Goal: Task Accomplishment & Management: Complete application form

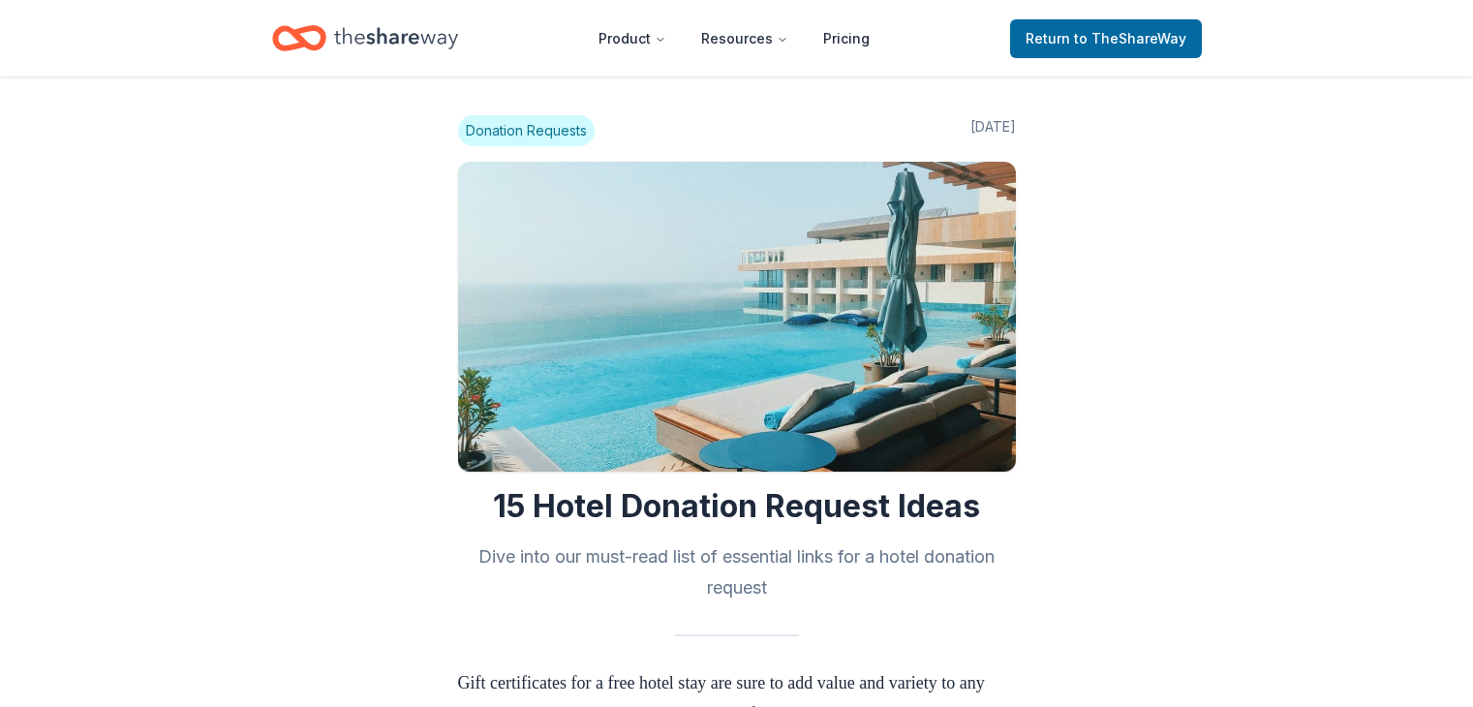
scroll to position [1341, 0]
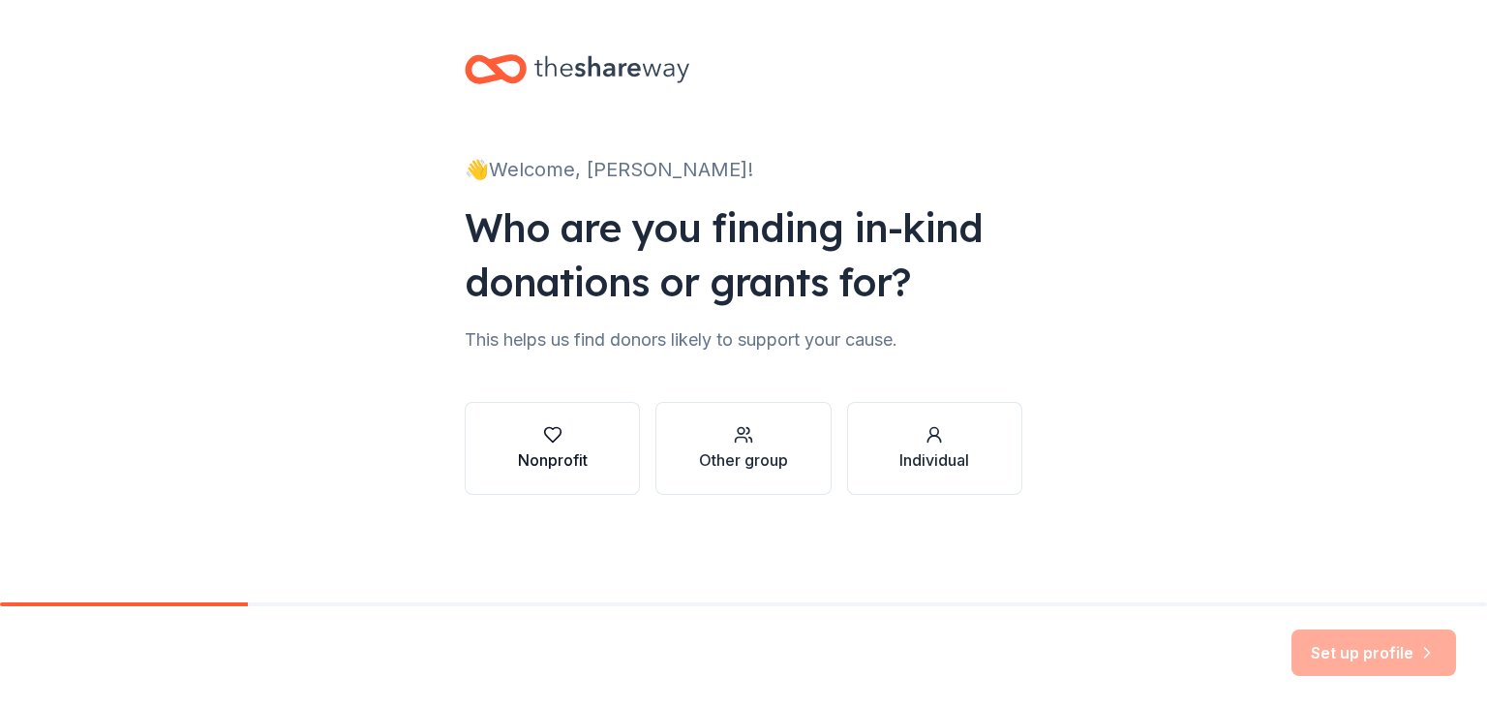
click at [609, 472] on button "Nonprofit" at bounding box center [552, 448] width 175 height 93
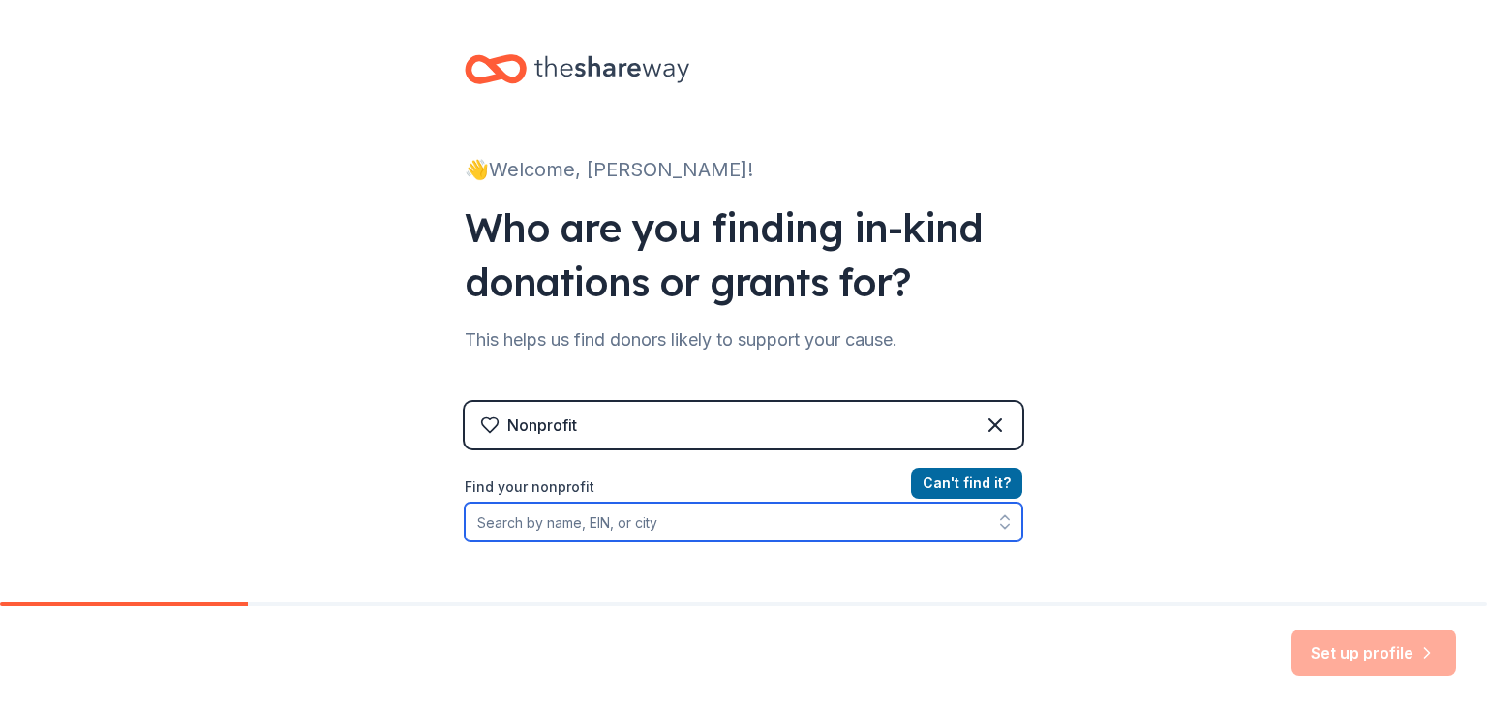
click at [628, 530] on input "Find your nonprofit" at bounding box center [744, 521] width 558 height 39
paste input "[US_EMPLOYER_IDENTIFICATION_NUMBER]"
type input "[US_EMPLOYER_IDENTIFICATION_NUMBER]"
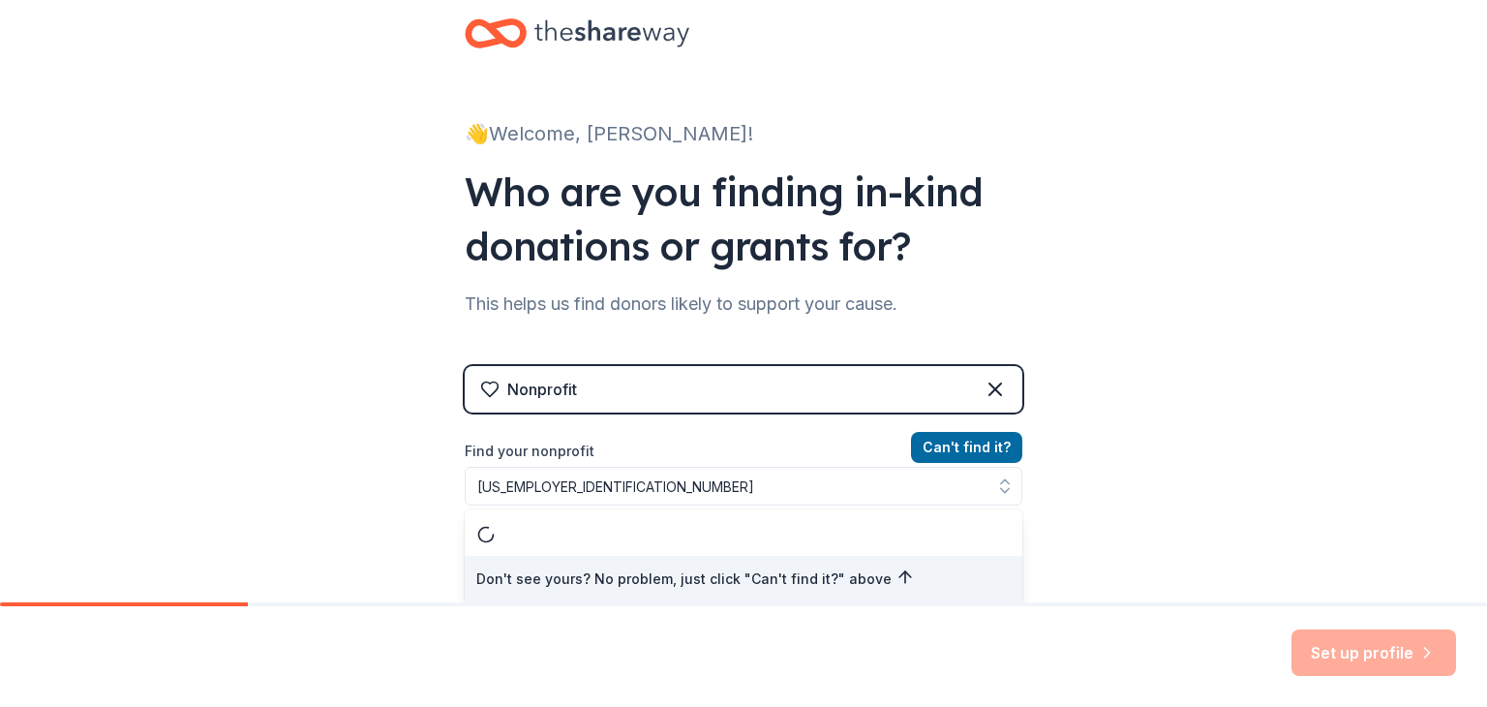
click at [1216, 317] on div "👋 Welcome, [PERSON_NAME]! Who are you finding in-kind donations or grants for? …" at bounding box center [743, 378] width 1487 height 828
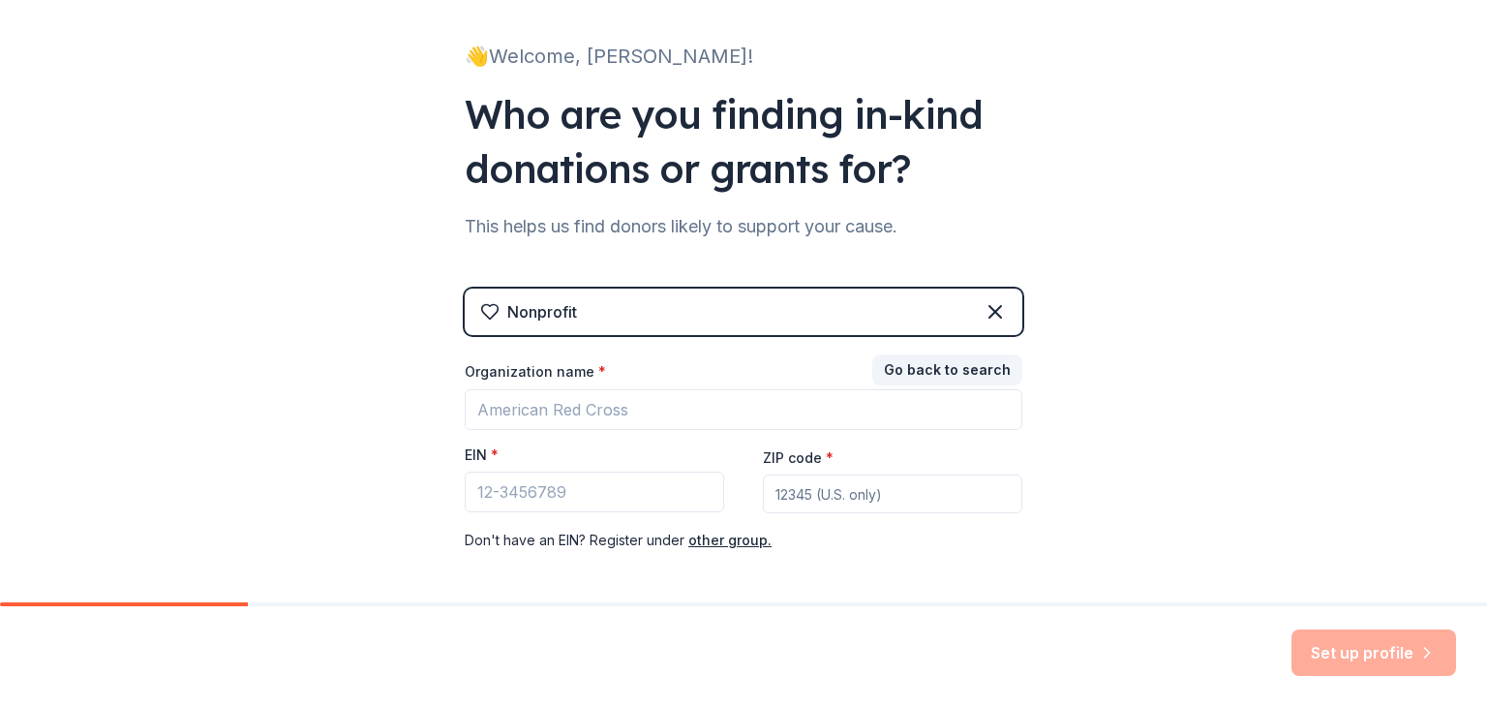
scroll to position [195, 0]
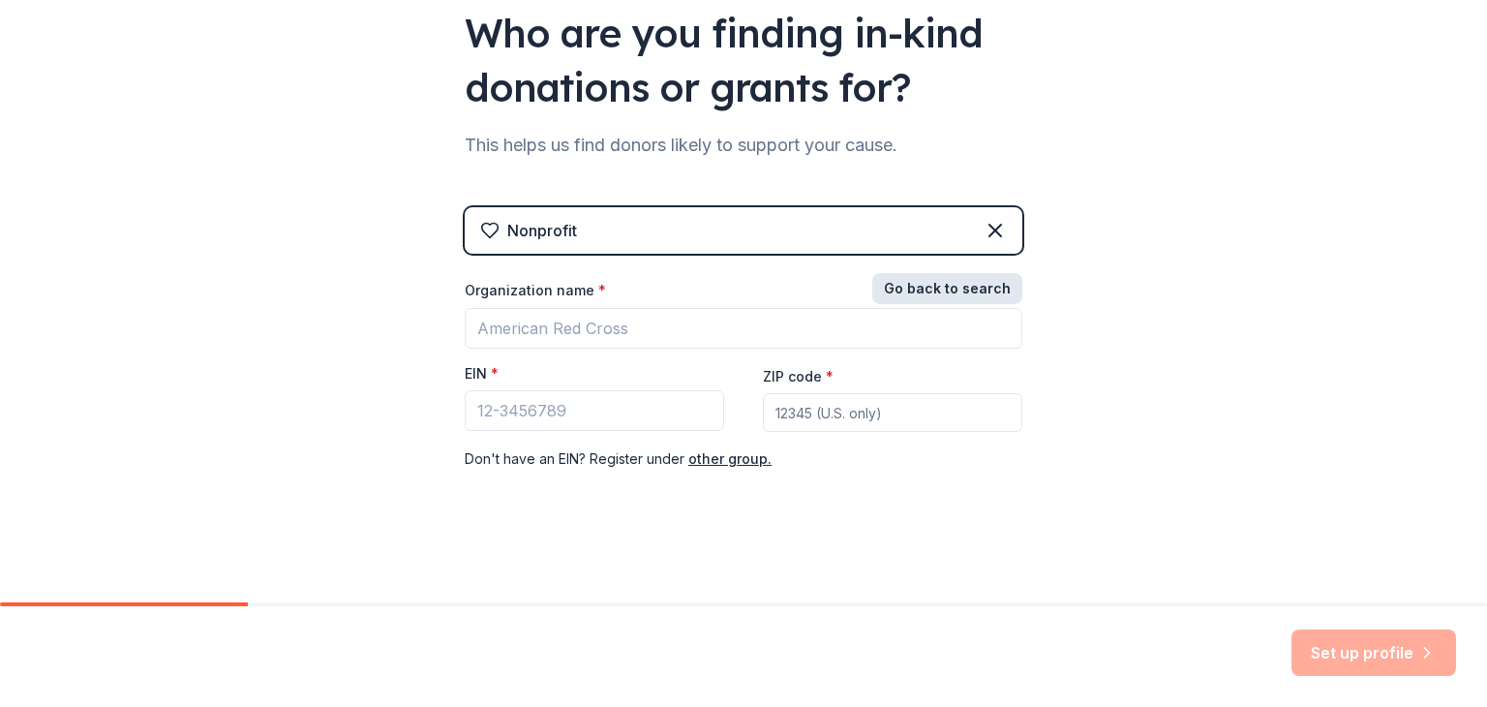
click at [953, 283] on button "Go back to search" at bounding box center [947, 288] width 150 height 31
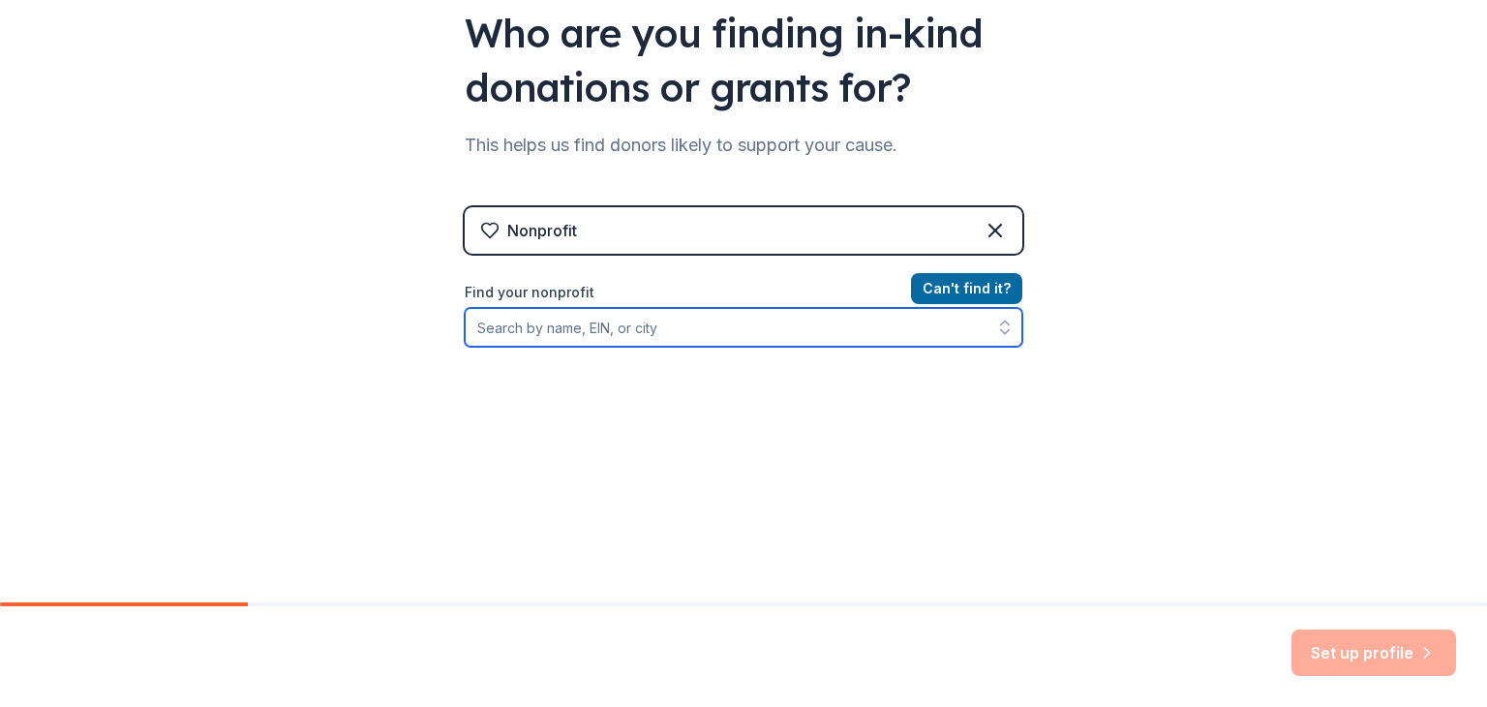
click at [733, 319] on input "Find your nonprofit" at bounding box center [744, 327] width 558 height 39
paste input "[US_EMPLOYER_IDENTIFICATION_NUMBER]"
type input "[US_EMPLOYER_IDENTIFICATION_NUMBER]"
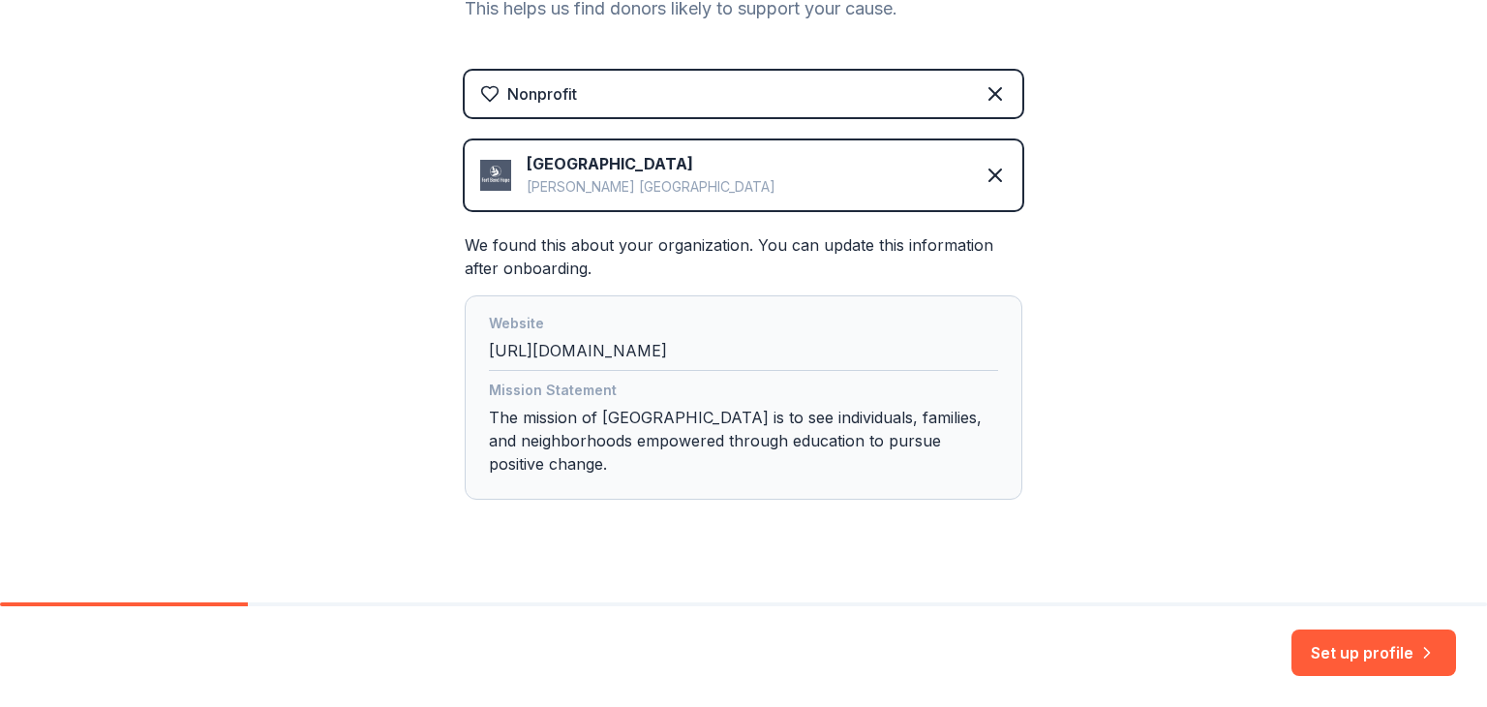
scroll to position [360, 0]
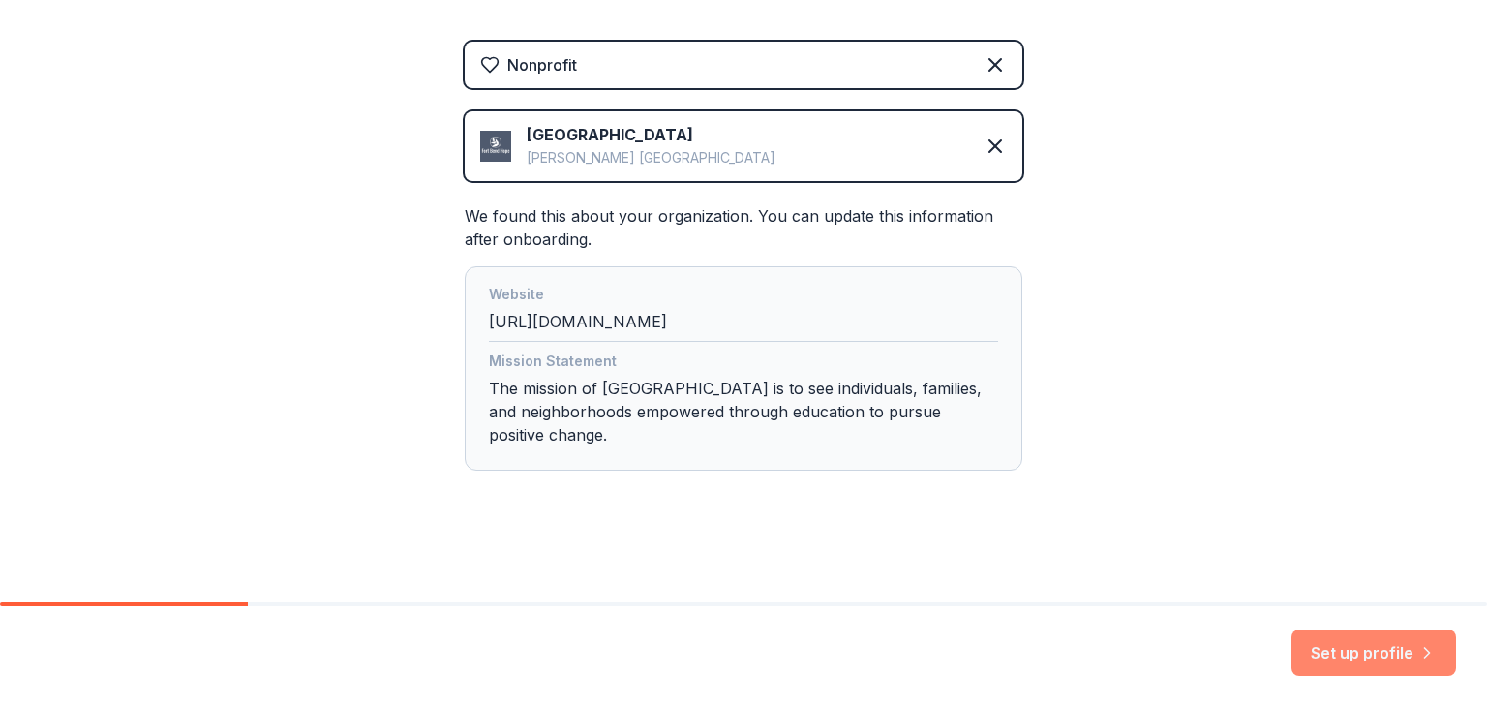
click at [1350, 651] on button "Set up profile" at bounding box center [1373, 652] width 165 height 46
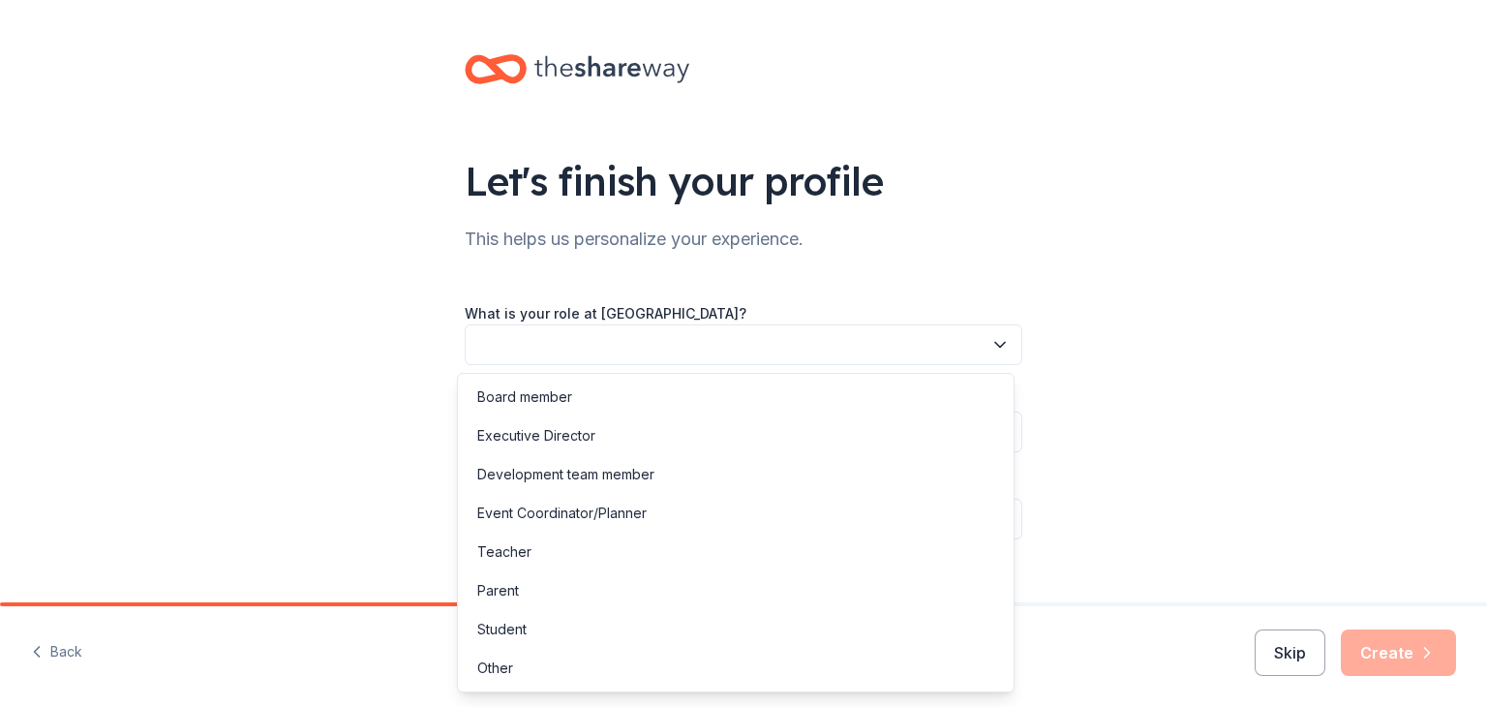
click at [597, 324] on button "button" at bounding box center [744, 344] width 558 height 41
click at [603, 482] on div "Development team member" at bounding box center [565, 474] width 177 height 23
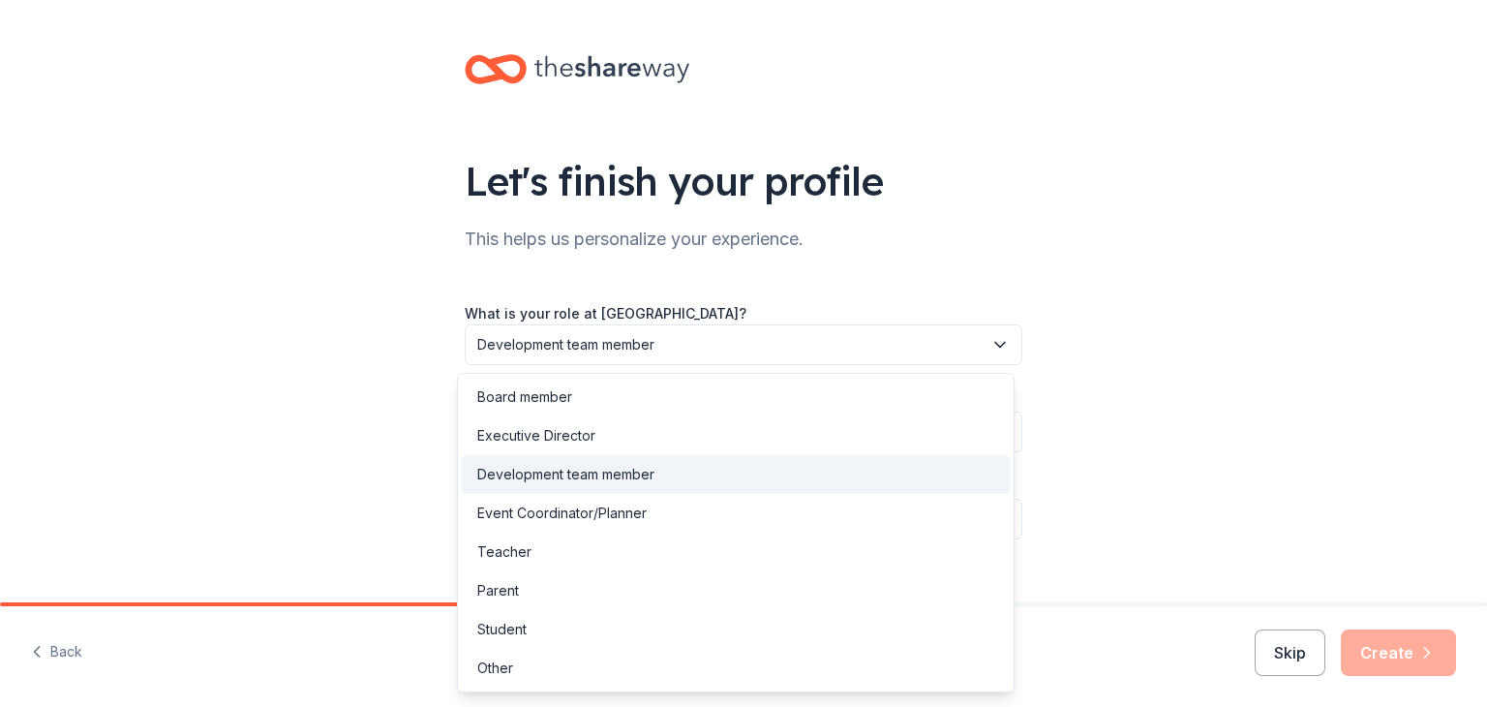
click at [618, 329] on button "Development team member" at bounding box center [744, 344] width 558 height 41
click at [1212, 343] on div "Let's finish your profile This helps us personalize your experience. What is yo…" at bounding box center [743, 316] width 1487 height 632
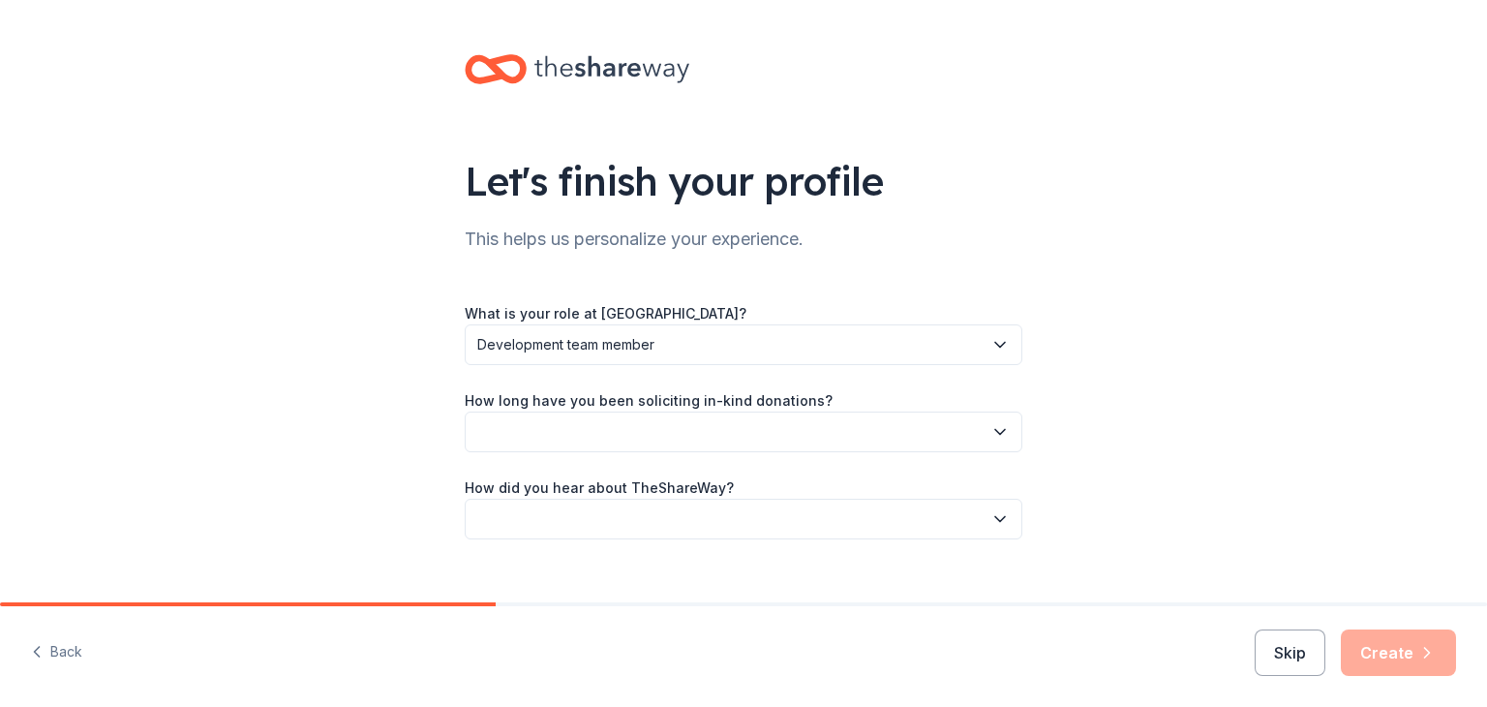
click at [692, 421] on button "button" at bounding box center [744, 431] width 558 height 41
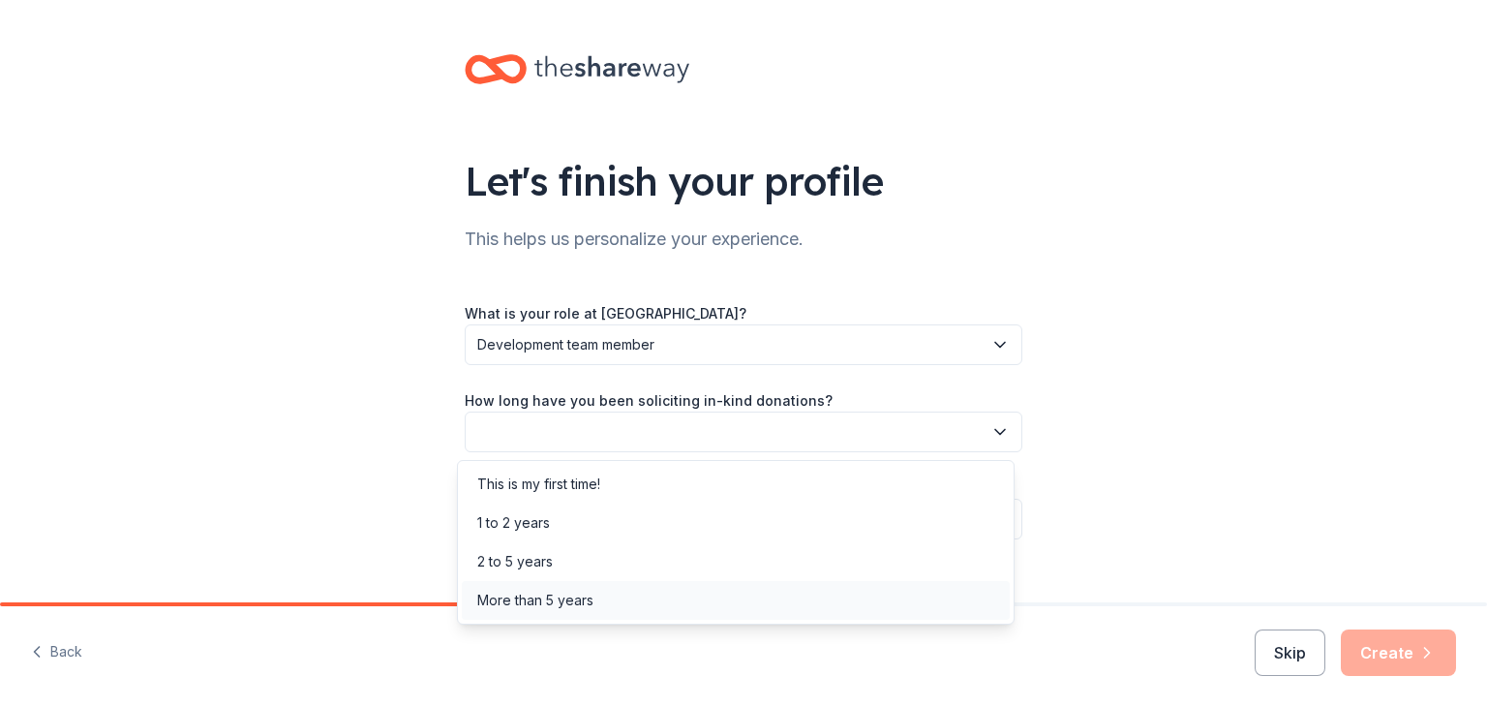
click at [580, 605] on div "More than 5 years" at bounding box center [535, 600] width 116 height 23
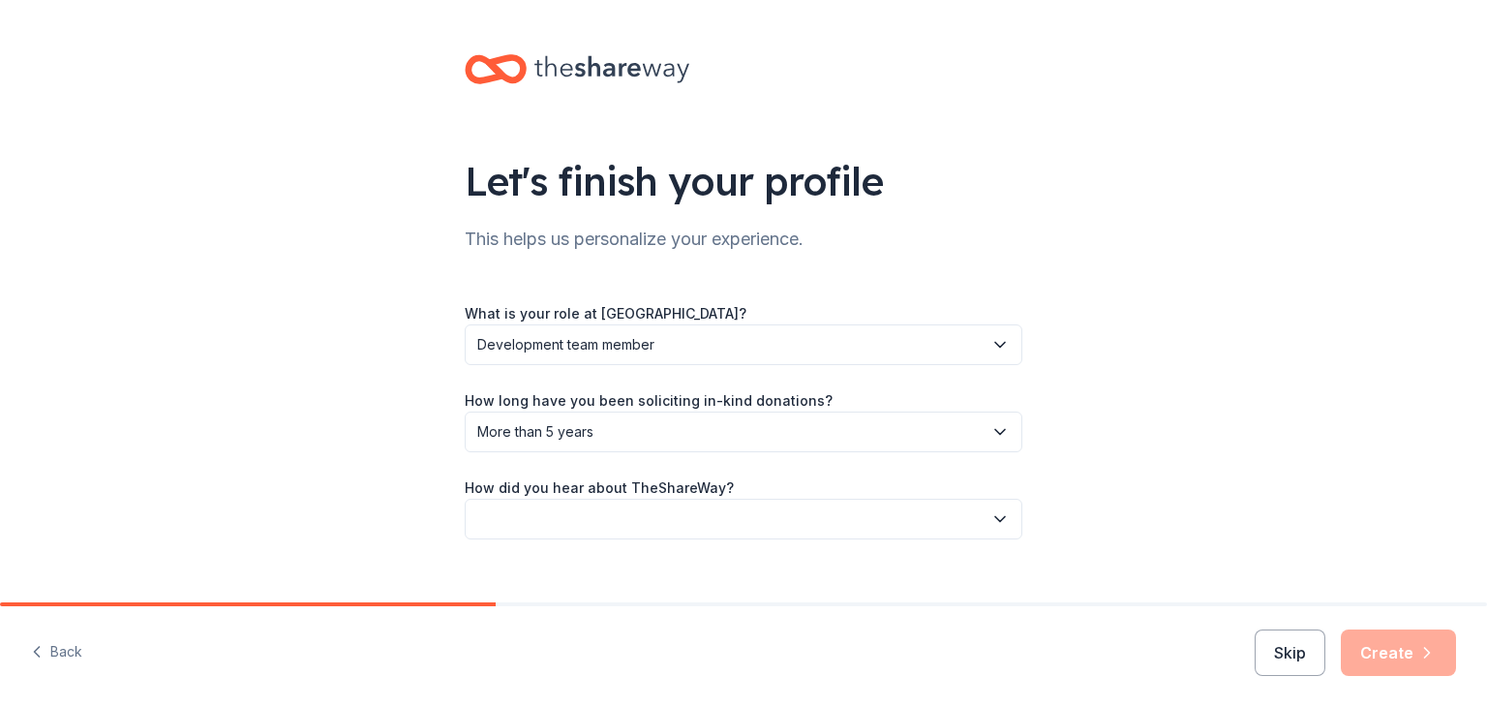
click at [1208, 314] on div "Let's finish your profile This helps us personalize your experience. What is yo…" at bounding box center [743, 316] width 1487 height 632
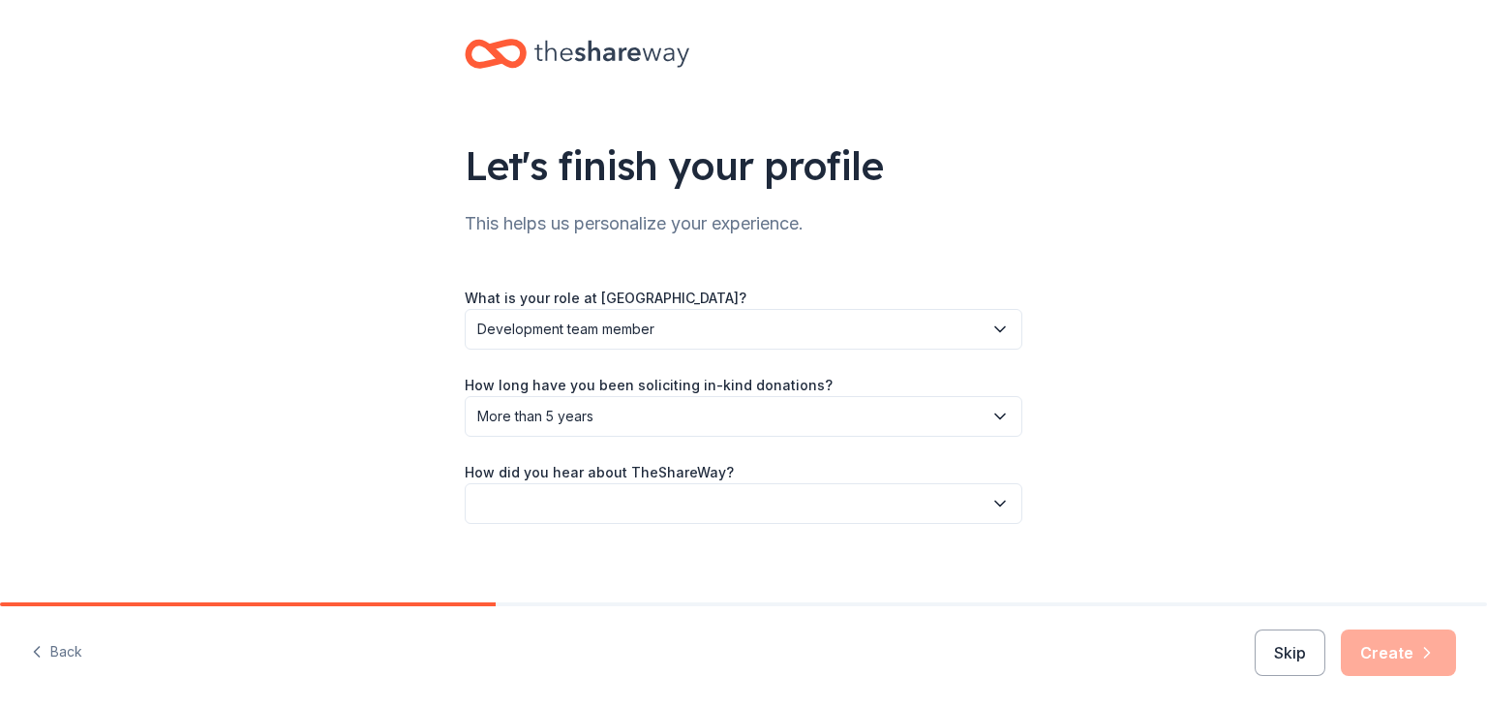
scroll to position [30, 0]
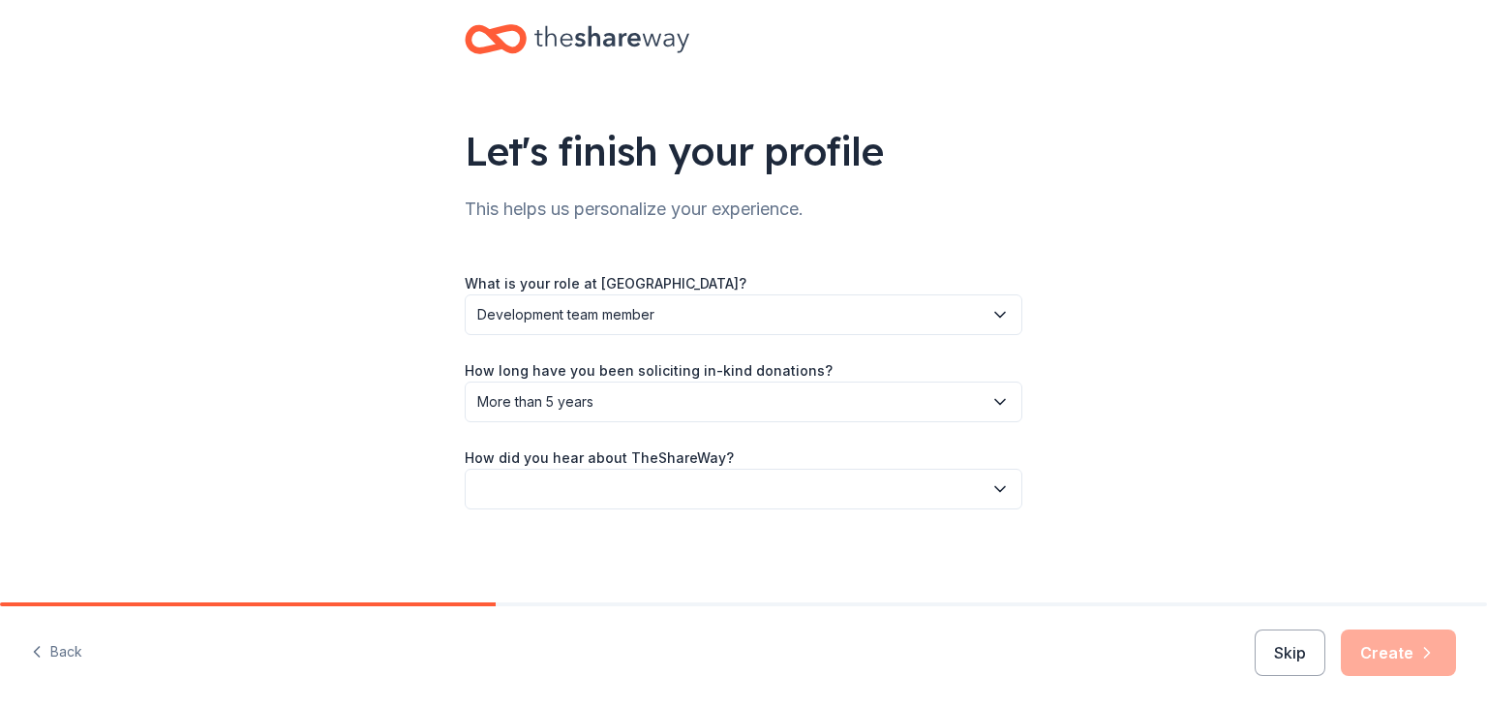
click at [693, 486] on button "button" at bounding box center [744, 489] width 558 height 41
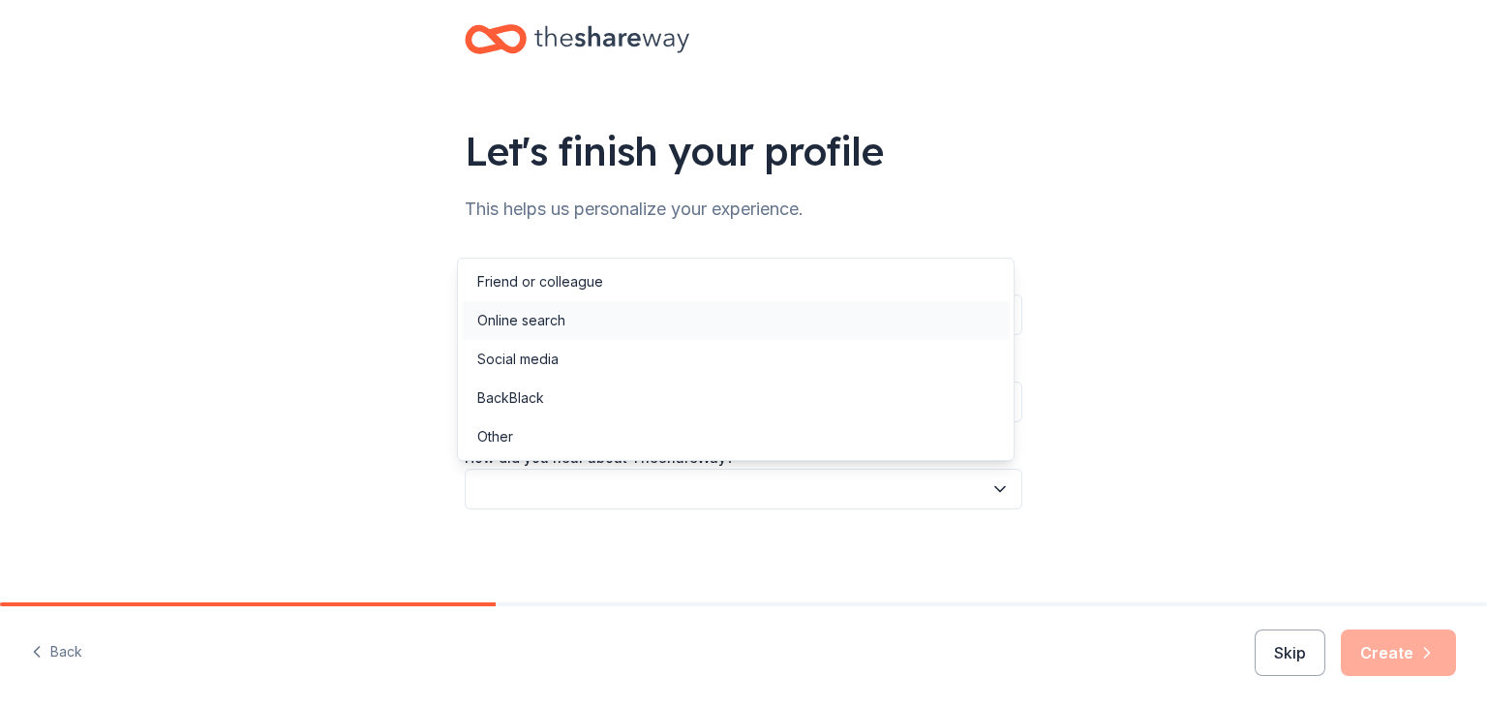
click at [572, 311] on div "Online search" at bounding box center [736, 320] width 548 height 39
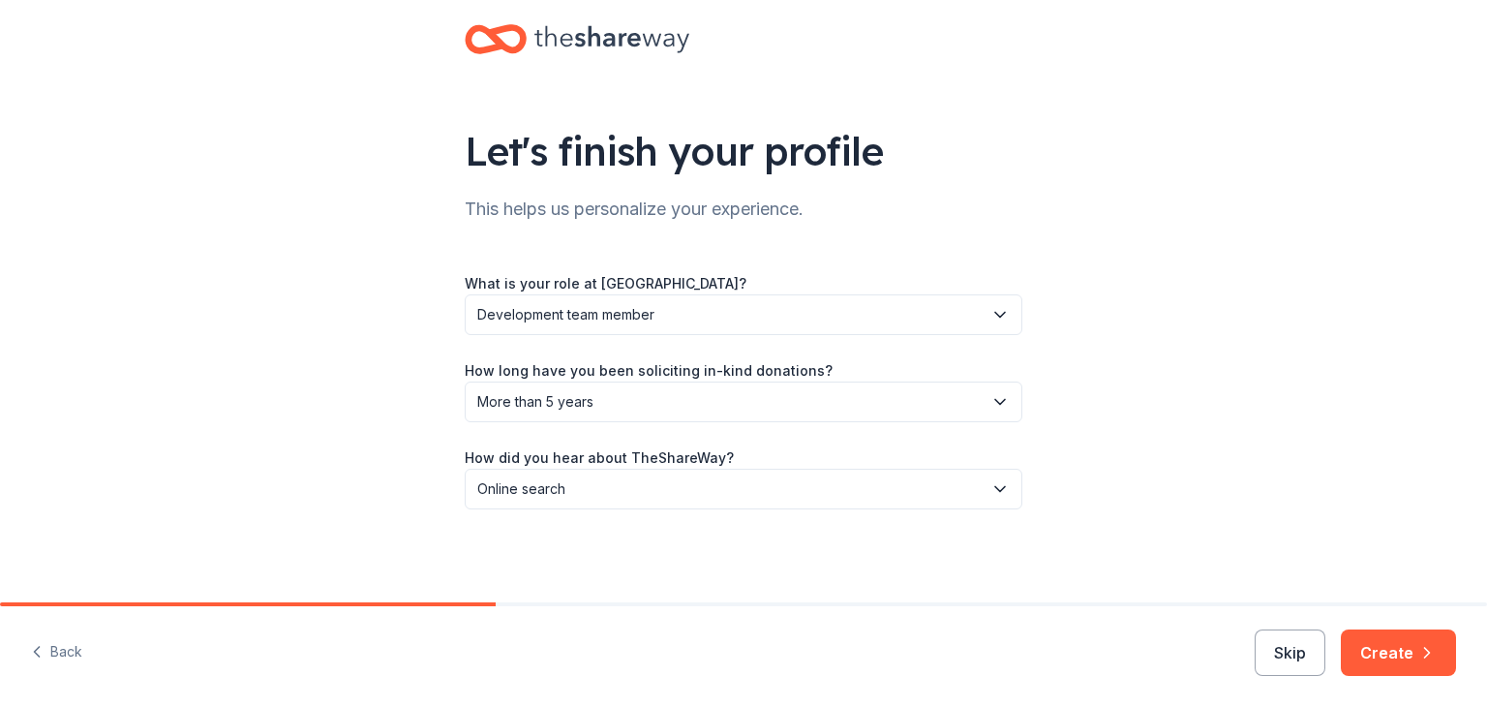
click at [1185, 342] on div "Let's finish your profile This helps us personalize your experience. What is yo…" at bounding box center [743, 286] width 1487 height 632
click at [1386, 640] on button "Create" at bounding box center [1398, 652] width 115 height 46
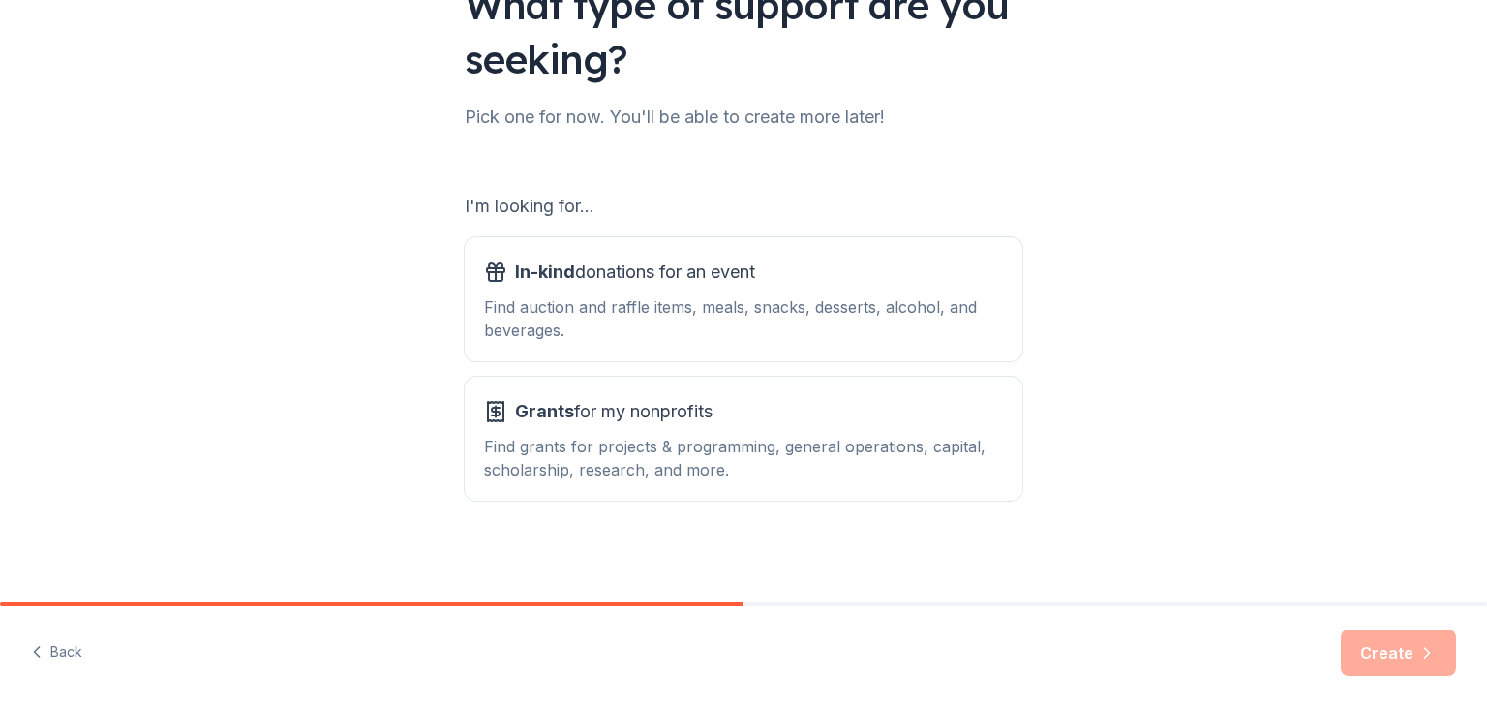
scroll to position [179, 0]
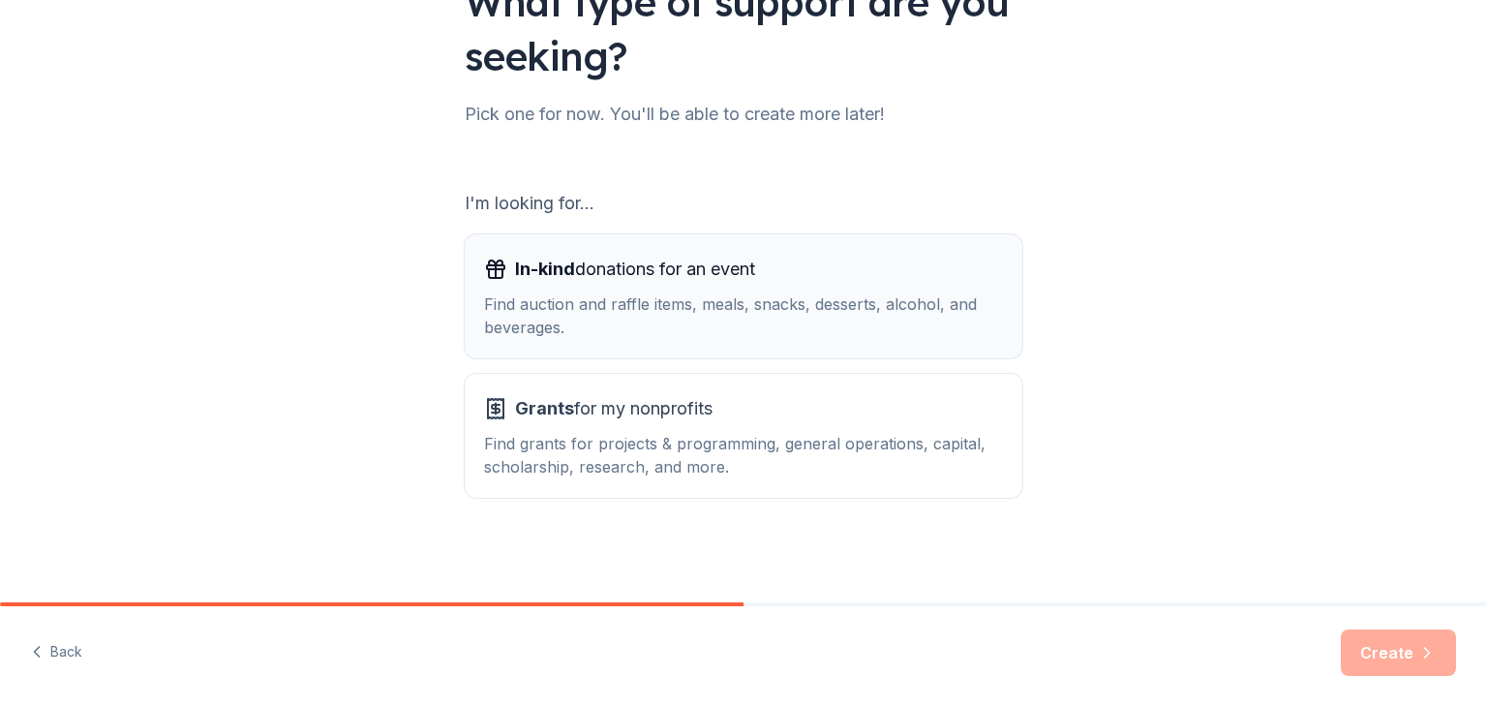
click at [834, 319] on div "Find auction and raffle items, meals, snacks, desserts, alcohol, and beverages." at bounding box center [743, 315] width 519 height 46
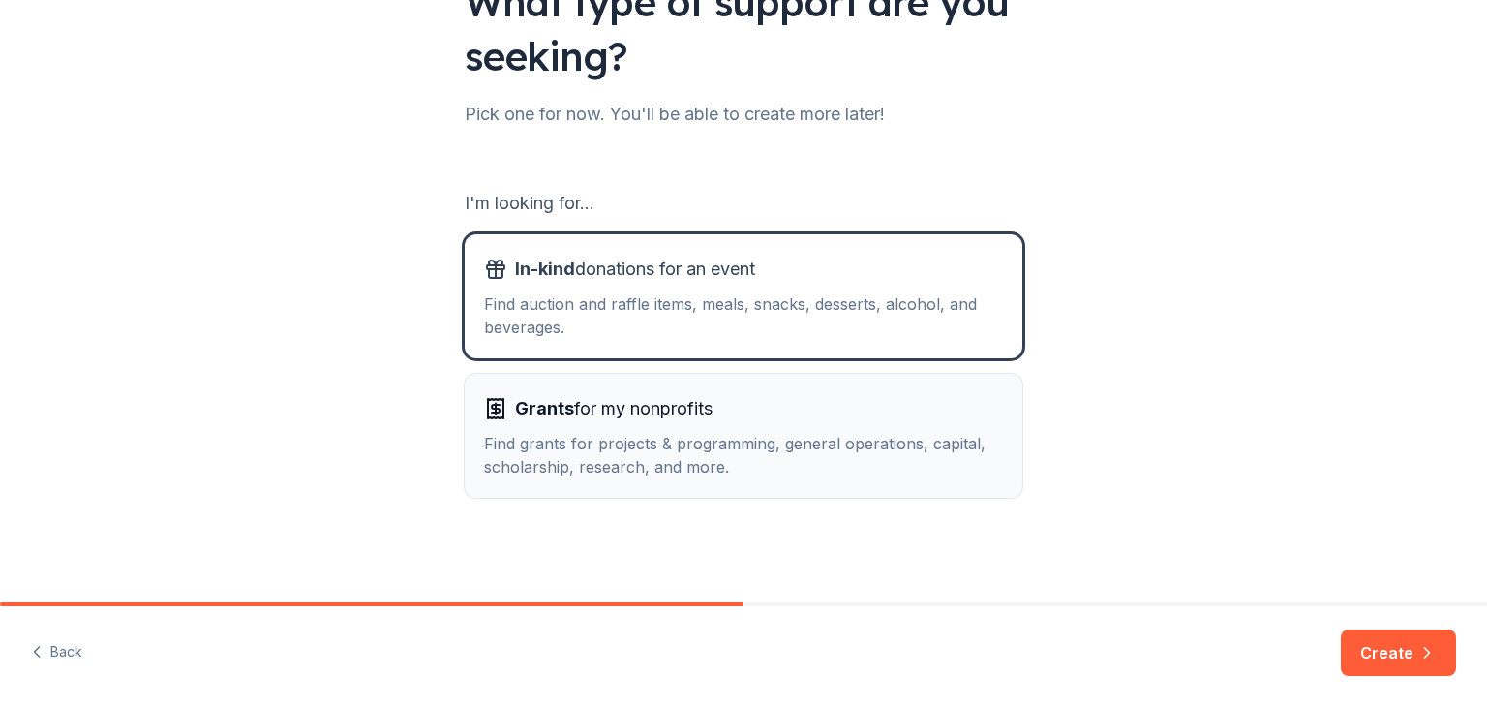
click at [840, 442] on div "Find grants for projects & programming, general operations, capital, scholarshi…" at bounding box center [743, 455] width 519 height 46
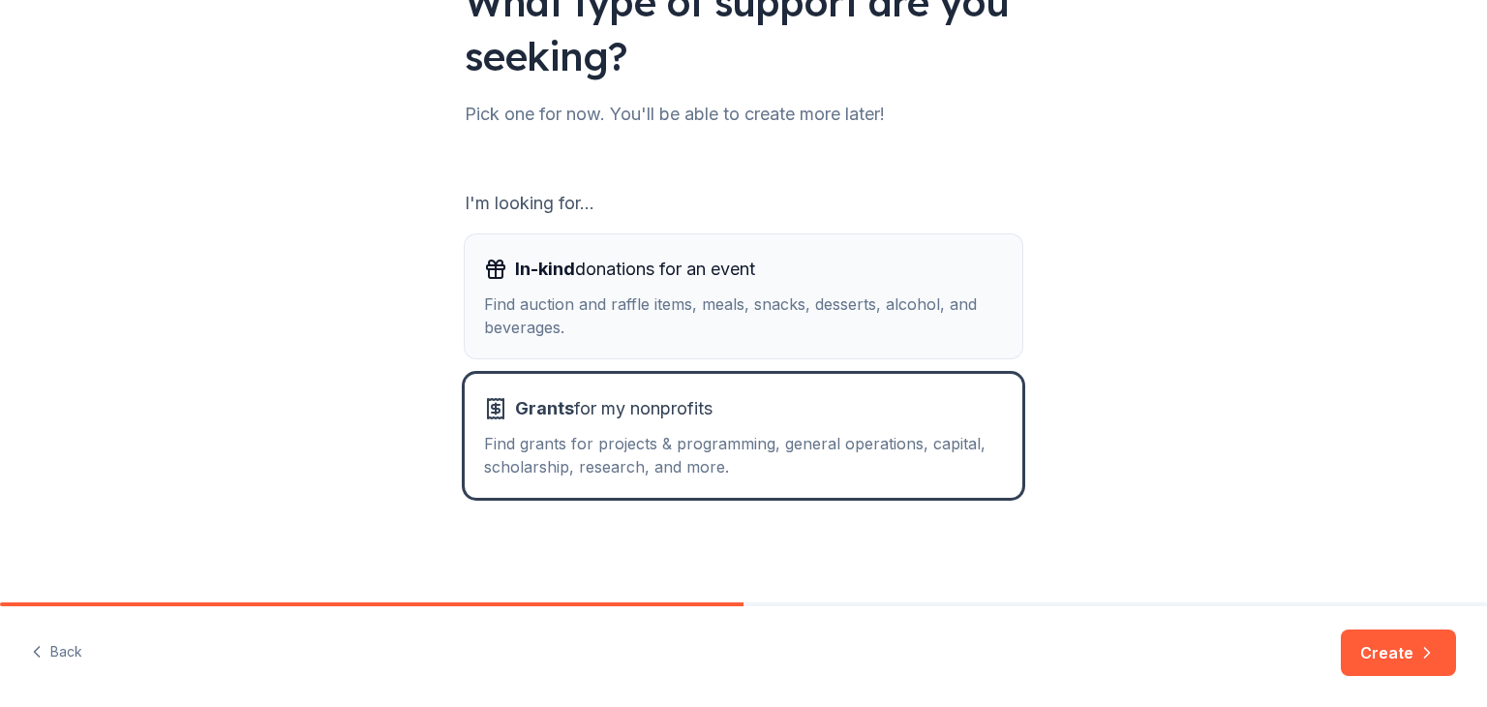
click at [809, 313] on div "Find auction and raffle items, meals, snacks, desserts, alcohol, and beverages." at bounding box center [743, 315] width 519 height 46
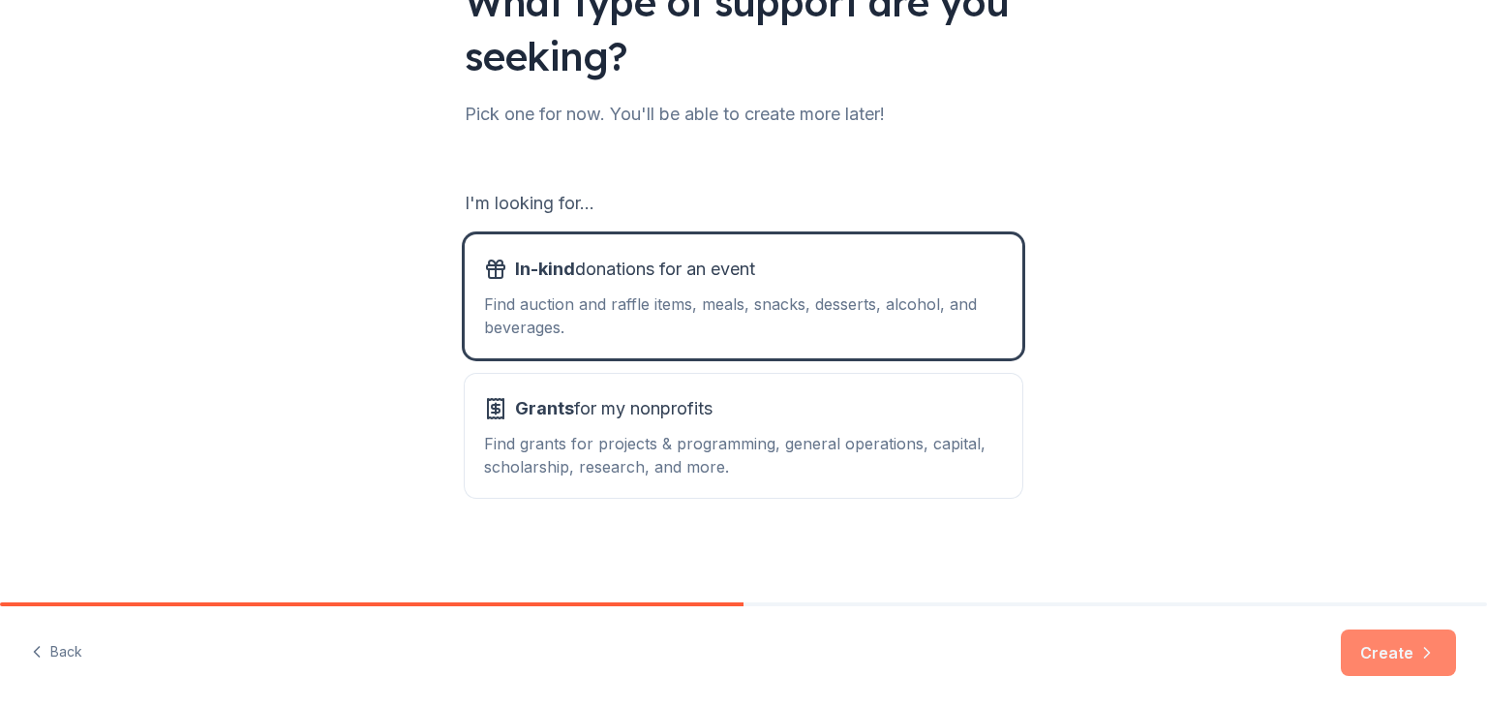
click at [1374, 646] on button "Create" at bounding box center [1398, 652] width 115 height 46
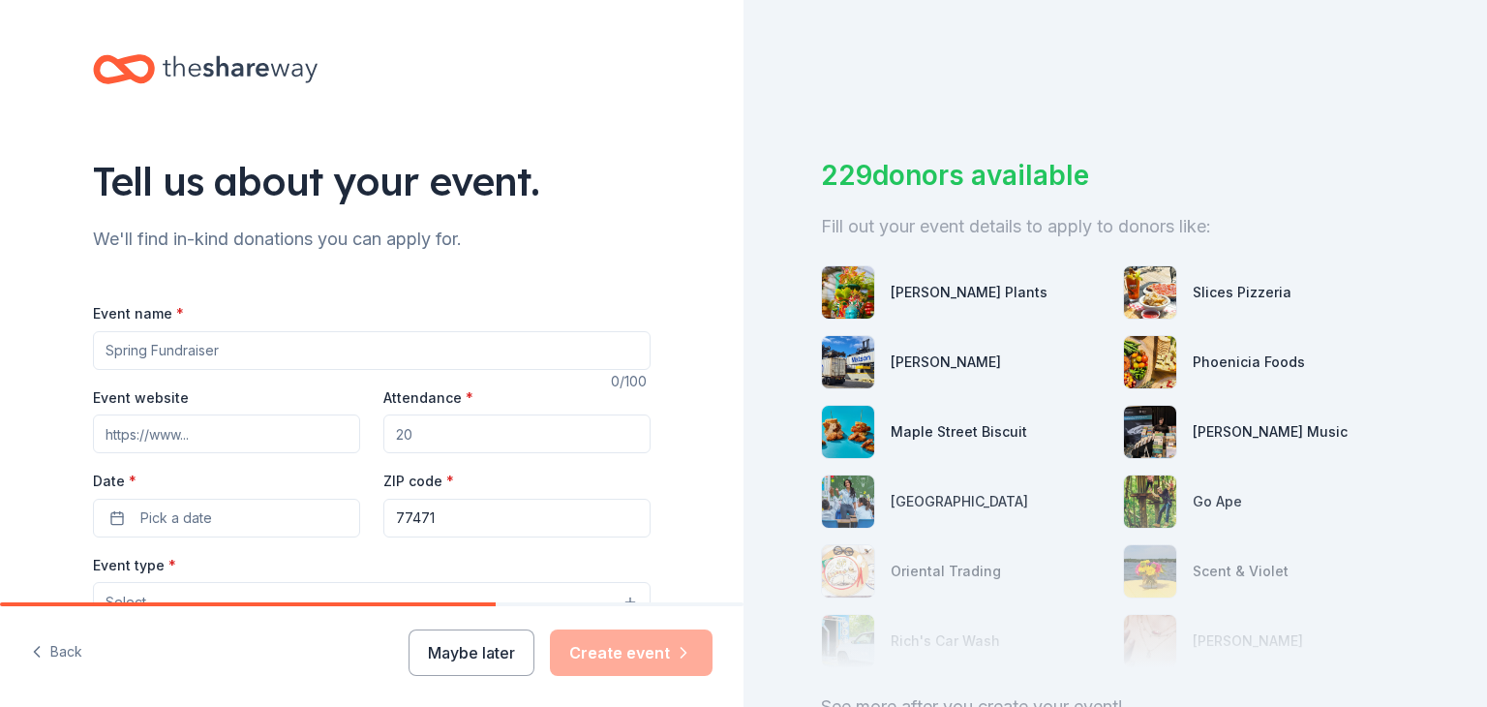
click at [252, 357] on input "Event name *" at bounding box center [372, 350] width 558 height 39
type input "SUPERHEROES of [GEOGRAPHIC_DATA] hope"
paste input "[URL][DOMAIN_NAME]"
type input "[URL][DOMAIN_NAME]"
type input "250"
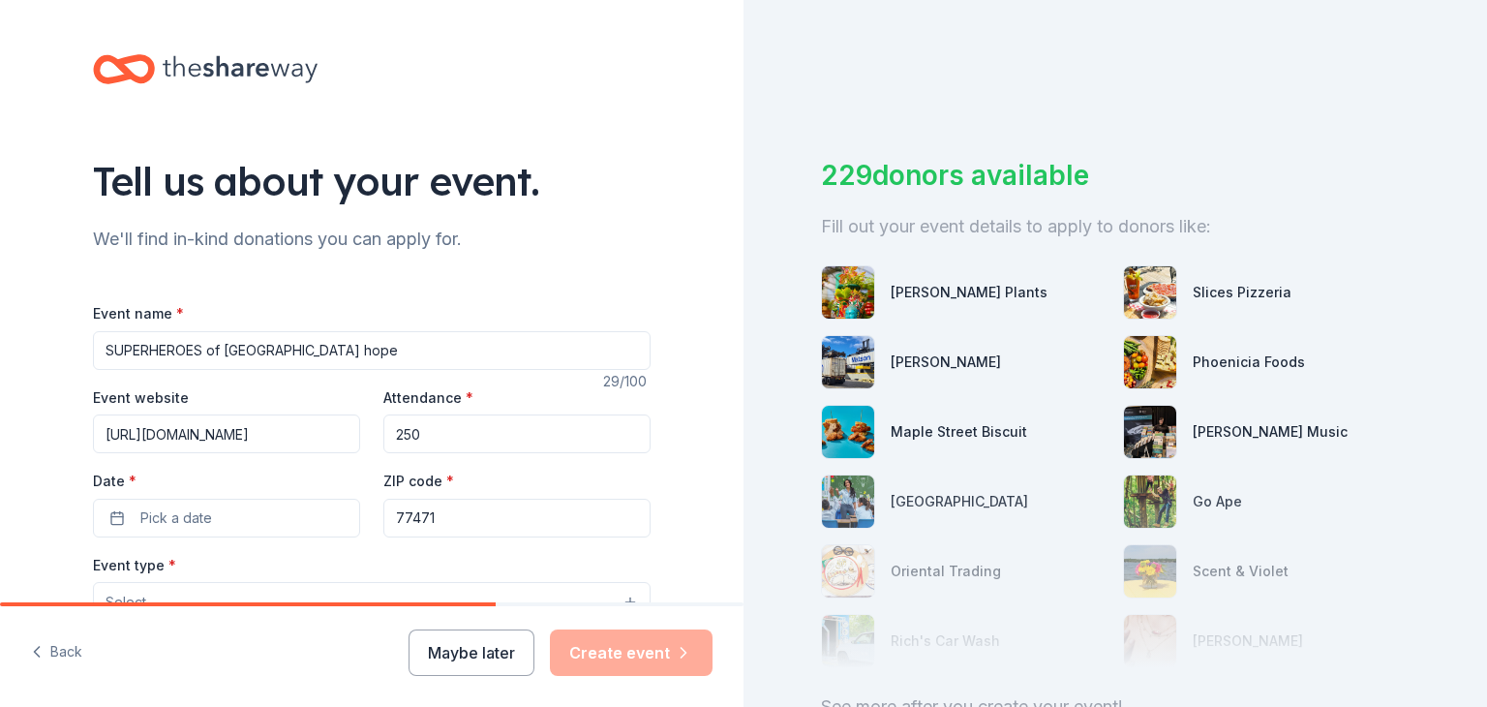
scroll to position [97, 0]
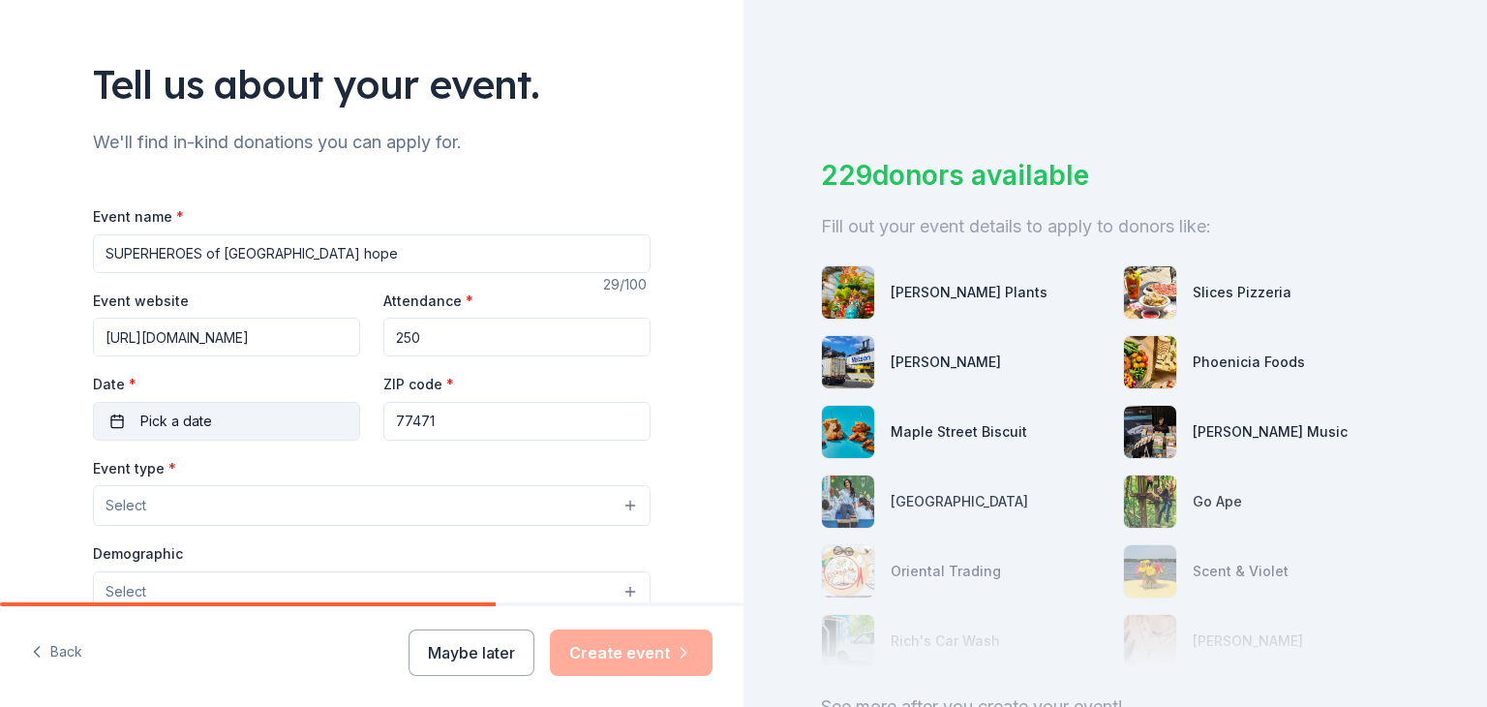
click at [264, 436] on button "Pick a date" at bounding box center [226, 421] width 267 height 39
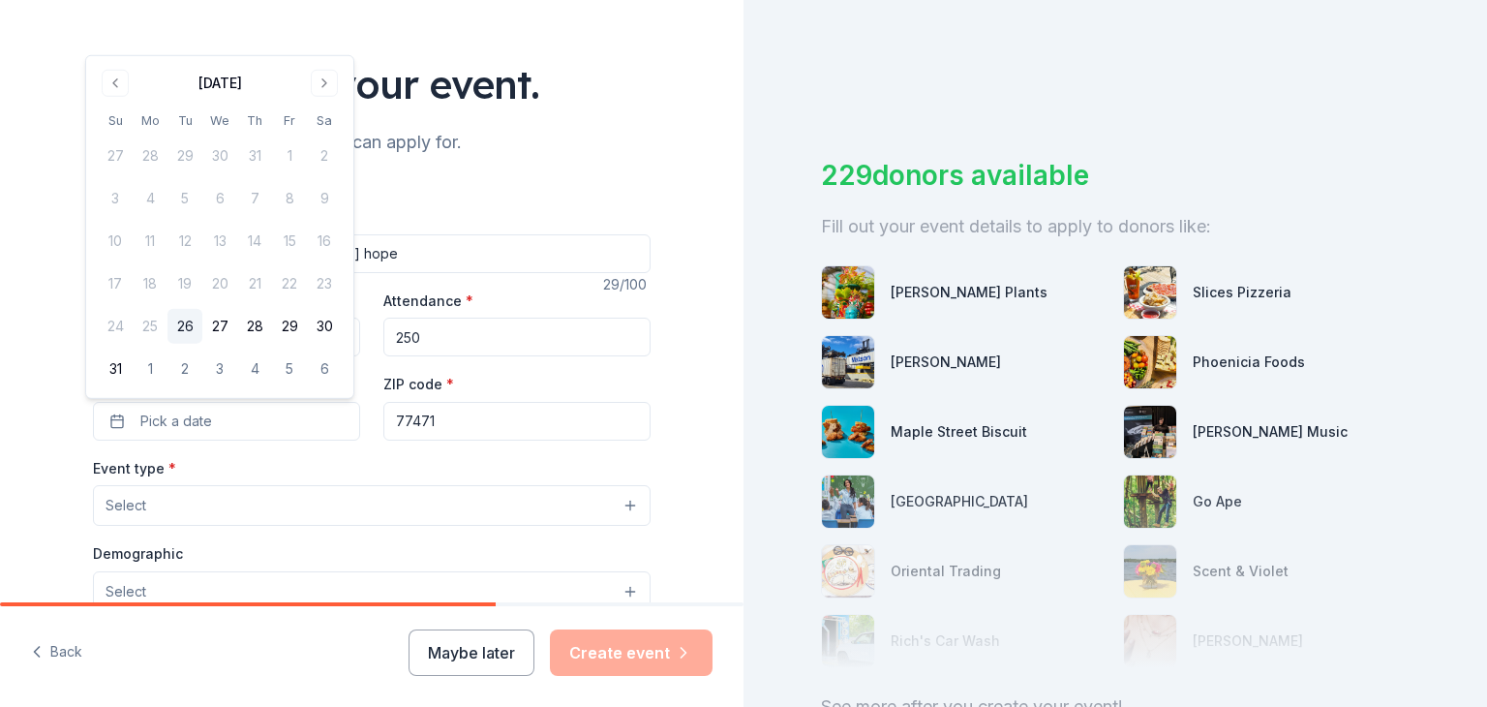
click at [319, 68] on div "[DATE]" at bounding box center [220, 81] width 244 height 27
click at [316, 68] on div "[DATE]" at bounding box center [220, 81] width 244 height 27
click at [313, 68] on div "[DATE]" at bounding box center [220, 81] width 244 height 27
click at [328, 86] on button "Go to next month" at bounding box center [324, 83] width 27 height 27
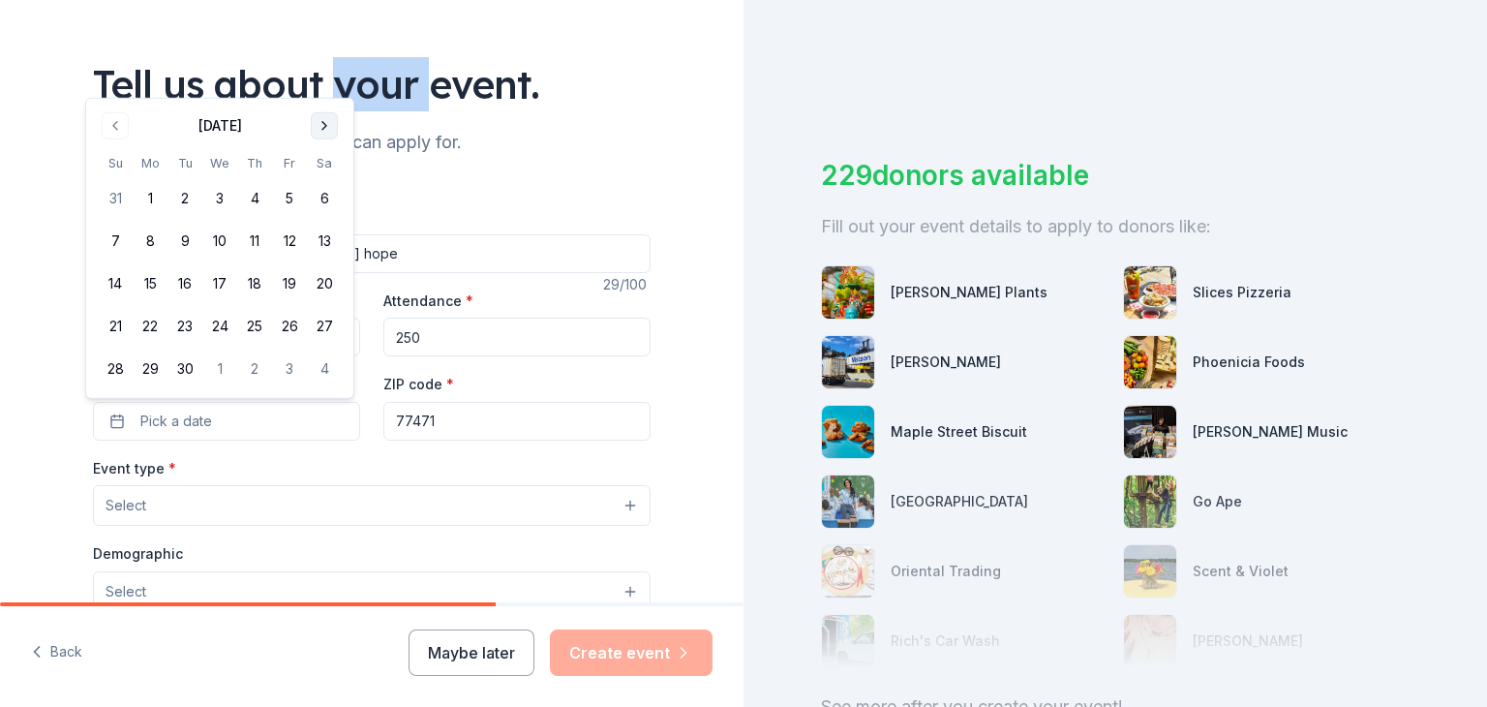
click at [328, 86] on div "Tell us about your event." at bounding box center [372, 84] width 558 height 54
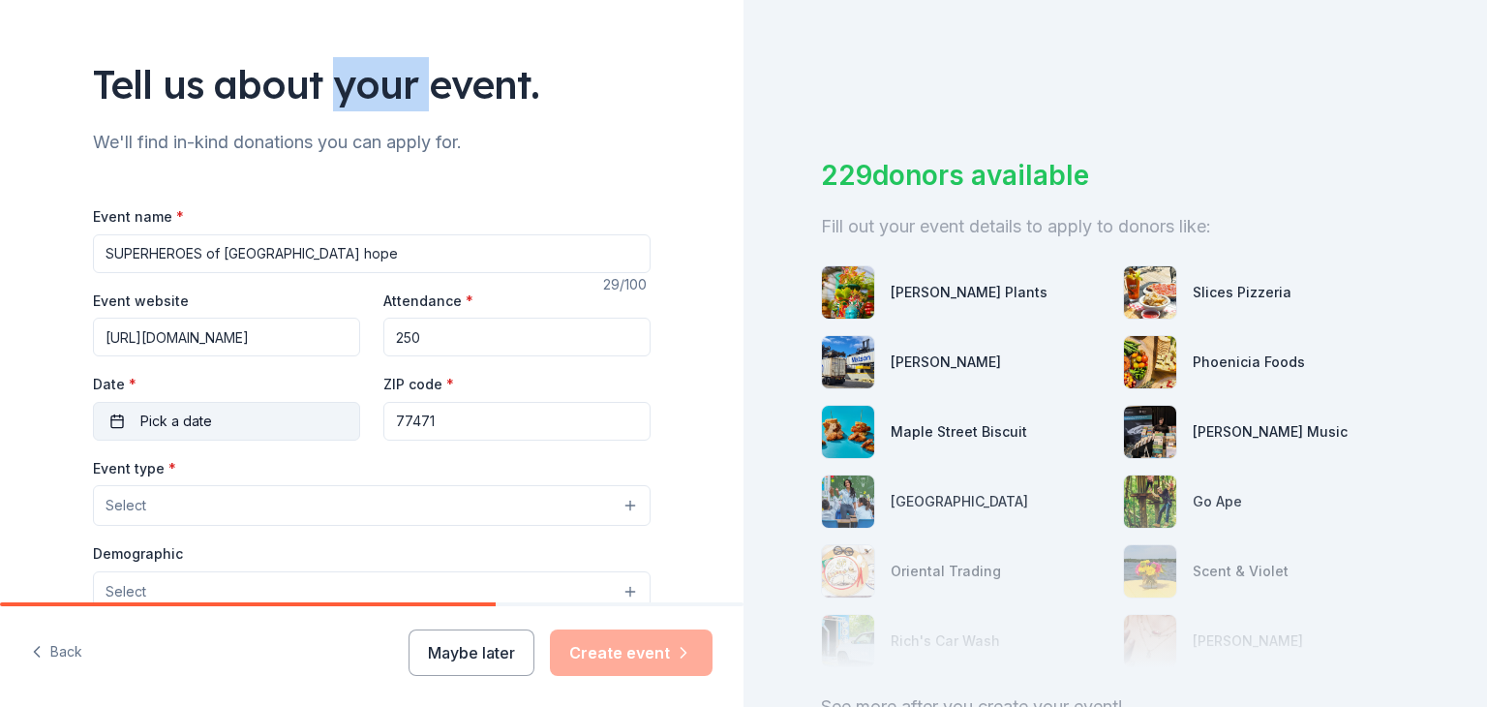
click at [229, 428] on button "Pick a date" at bounding box center [226, 421] width 267 height 39
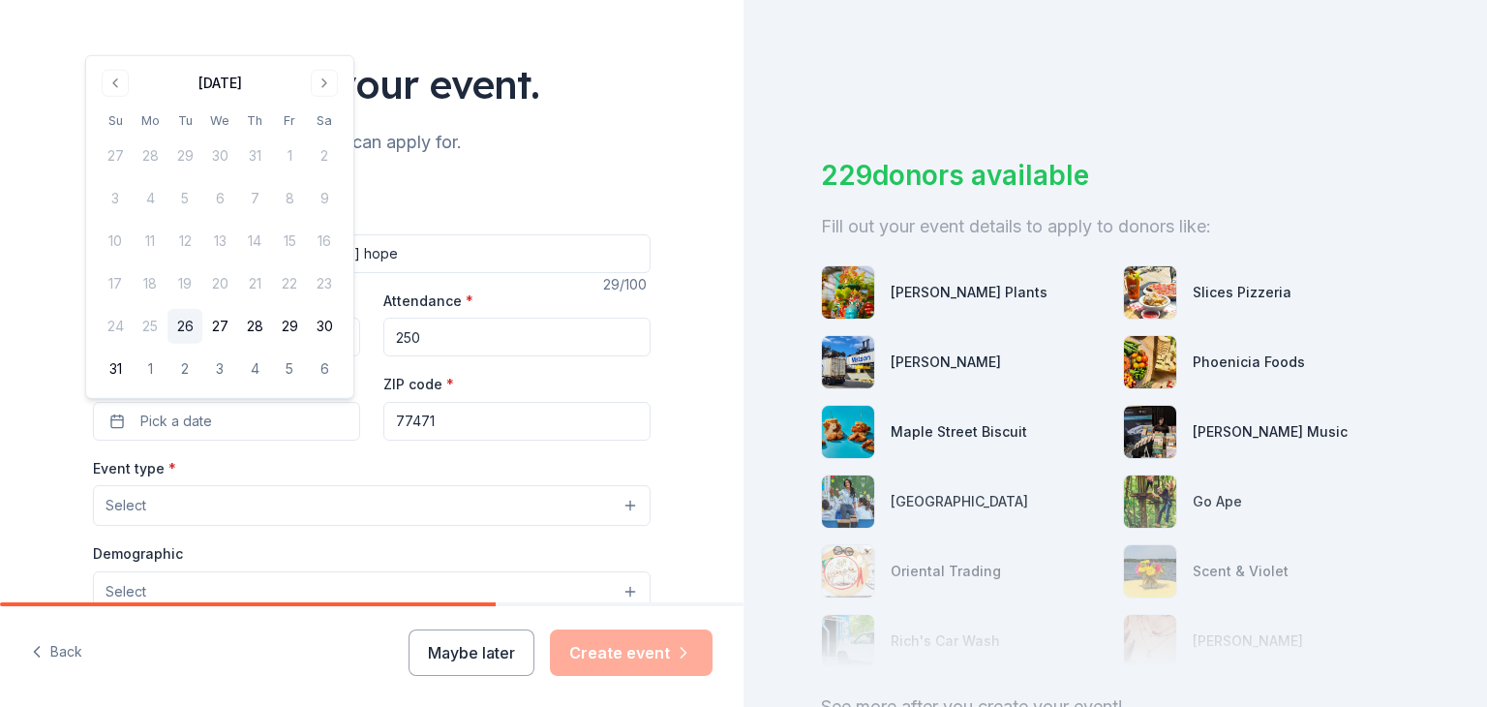
click at [327, 98] on div "[DATE] Su Mo Tu We Th Fr Sa 27 28 29 30 31 1 2 3 4 5 6 7 8 9 10 11 12 13 14 15 …" at bounding box center [220, 227] width 244 height 319
click at [324, 86] on button "Go to next month" at bounding box center [324, 83] width 27 height 27
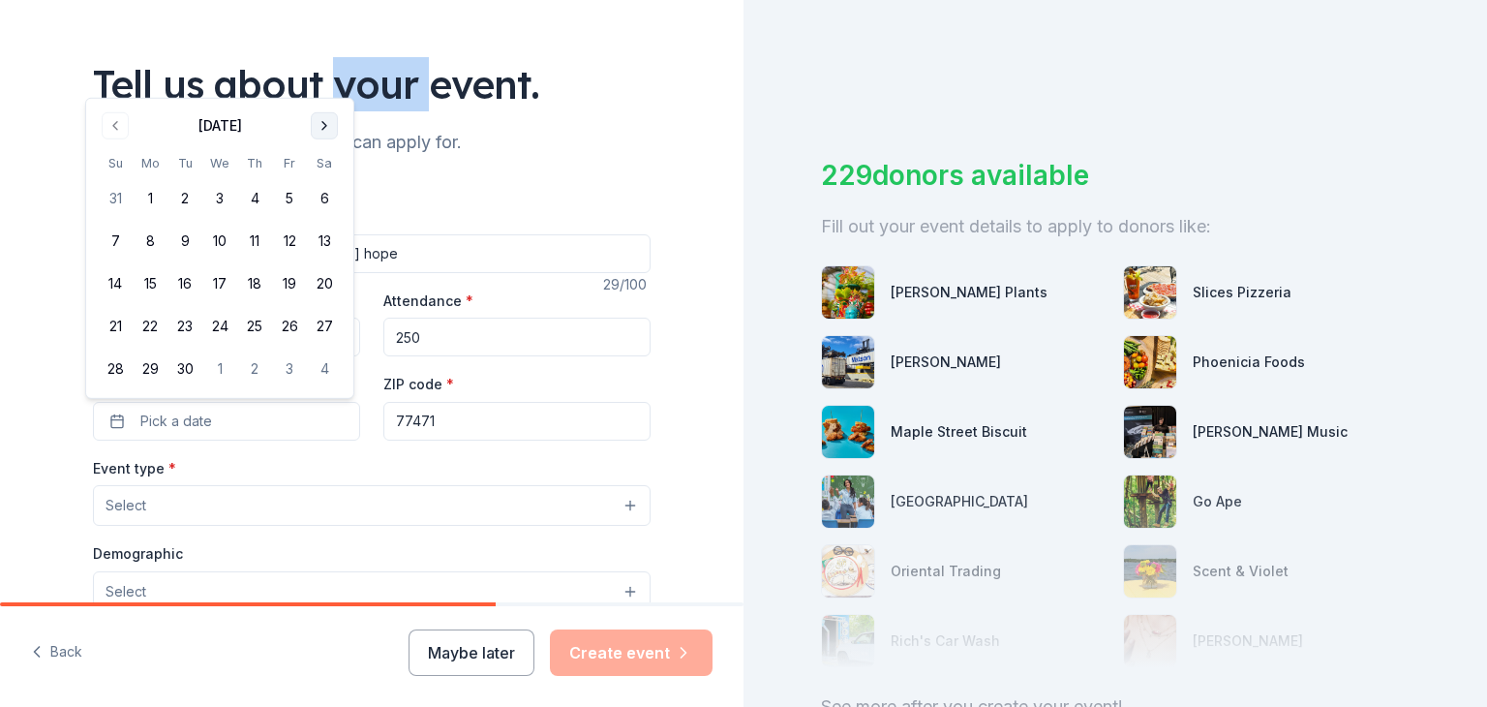
click at [324, 86] on div "Tell us about your event." at bounding box center [372, 84] width 558 height 54
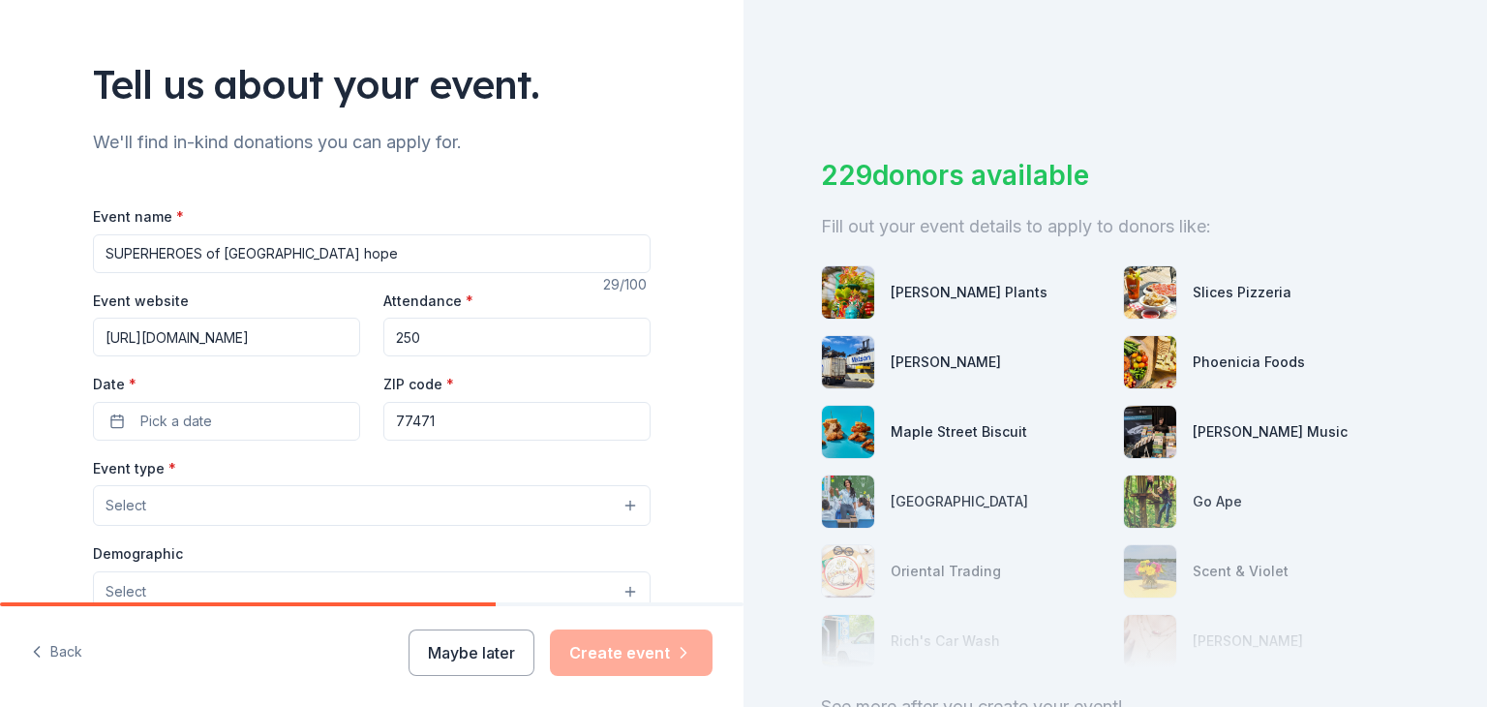
click at [204, 548] on div "Demographic Select" at bounding box center [372, 576] width 558 height 71
click at [152, 450] on div "Event name * SUPERHEROES of [GEOGRAPHIC_DATA] hope 29 /100 Event website [URL][…" at bounding box center [372, 651] width 558 height 895
click at [149, 408] on button "Pick a date" at bounding box center [226, 421] width 267 height 39
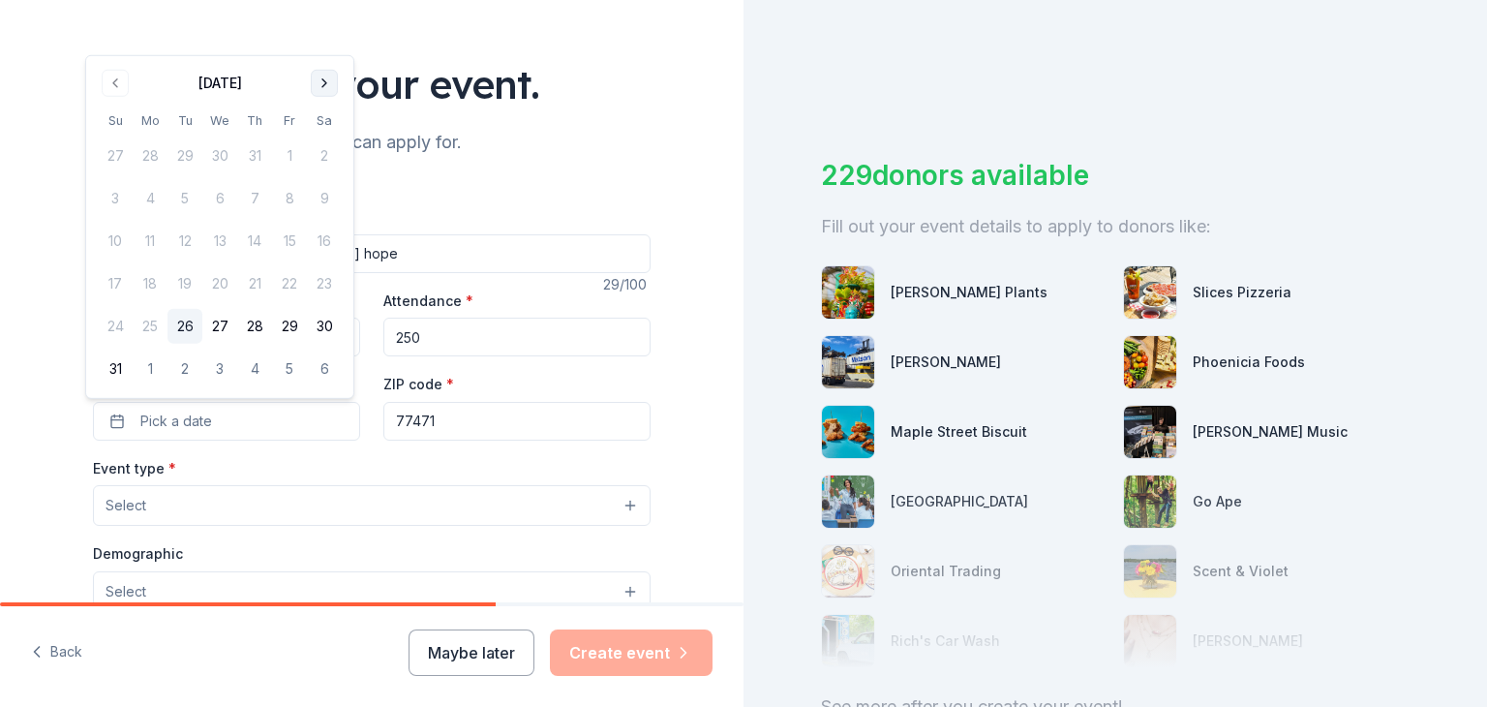
click at [332, 87] on button "Go to next month" at bounding box center [324, 83] width 27 height 27
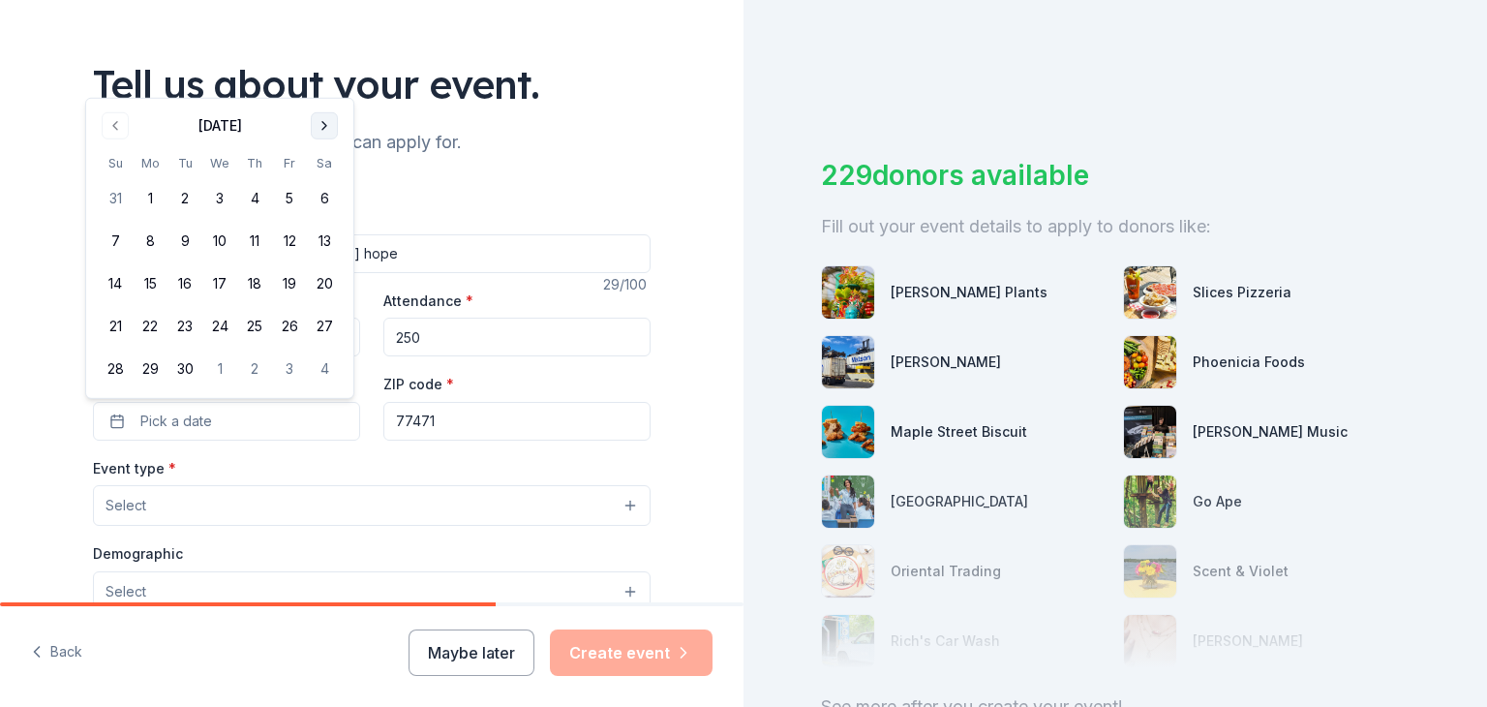
click at [322, 125] on button "Go to next month" at bounding box center [324, 125] width 27 height 27
click at [253, 321] on button "23" at bounding box center [254, 326] width 35 height 35
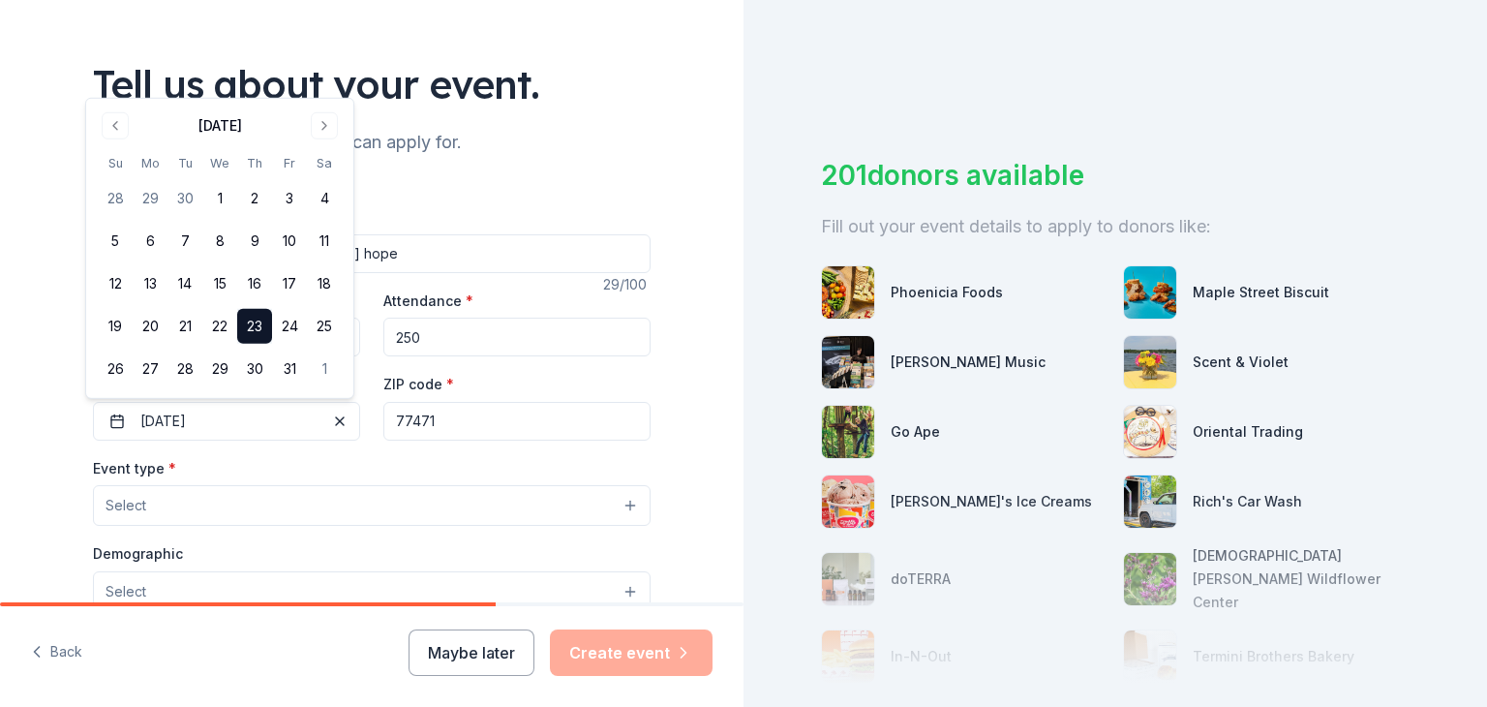
click at [647, 105] on div "Tell us about your event. We'll find in-kind donations you can apply for. Event…" at bounding box center [372, 547] width 620 height 1289
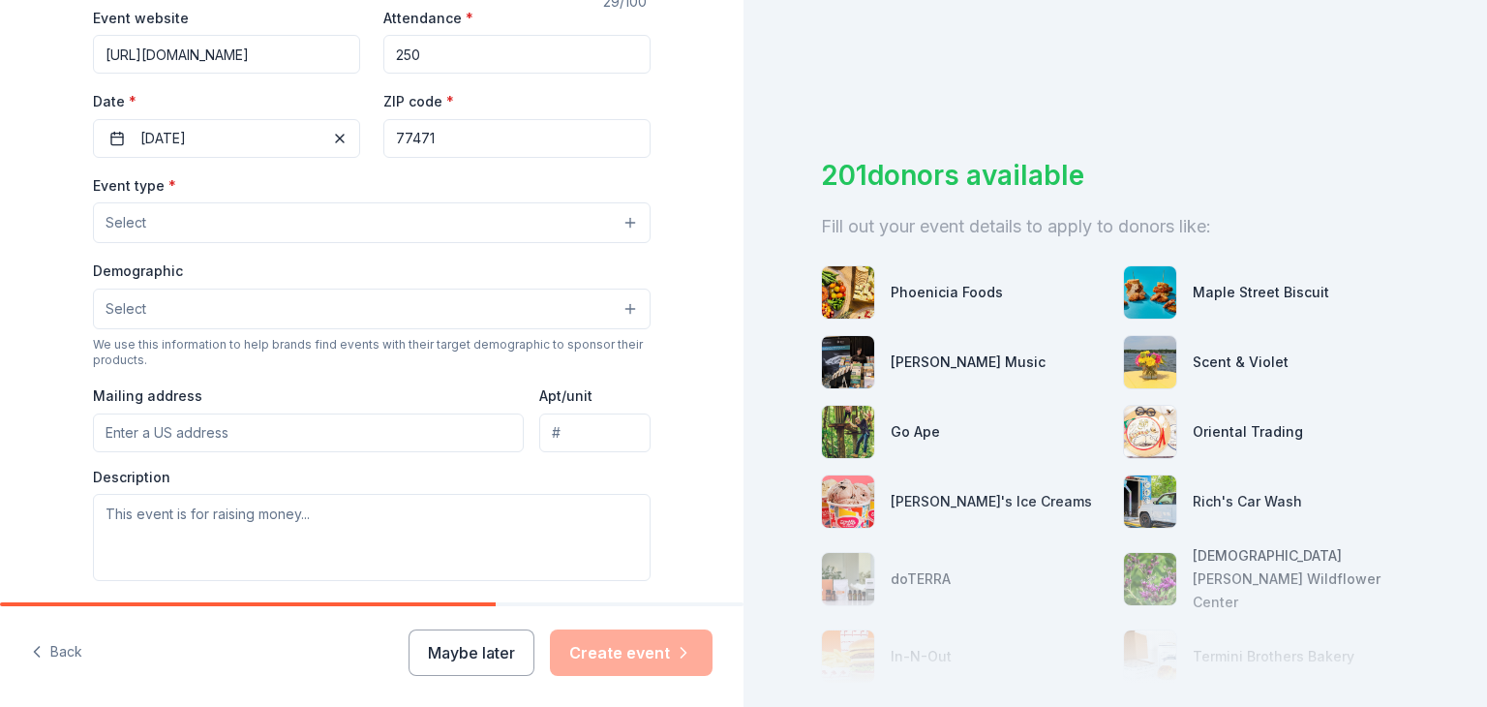
scroll to position [387, 0]
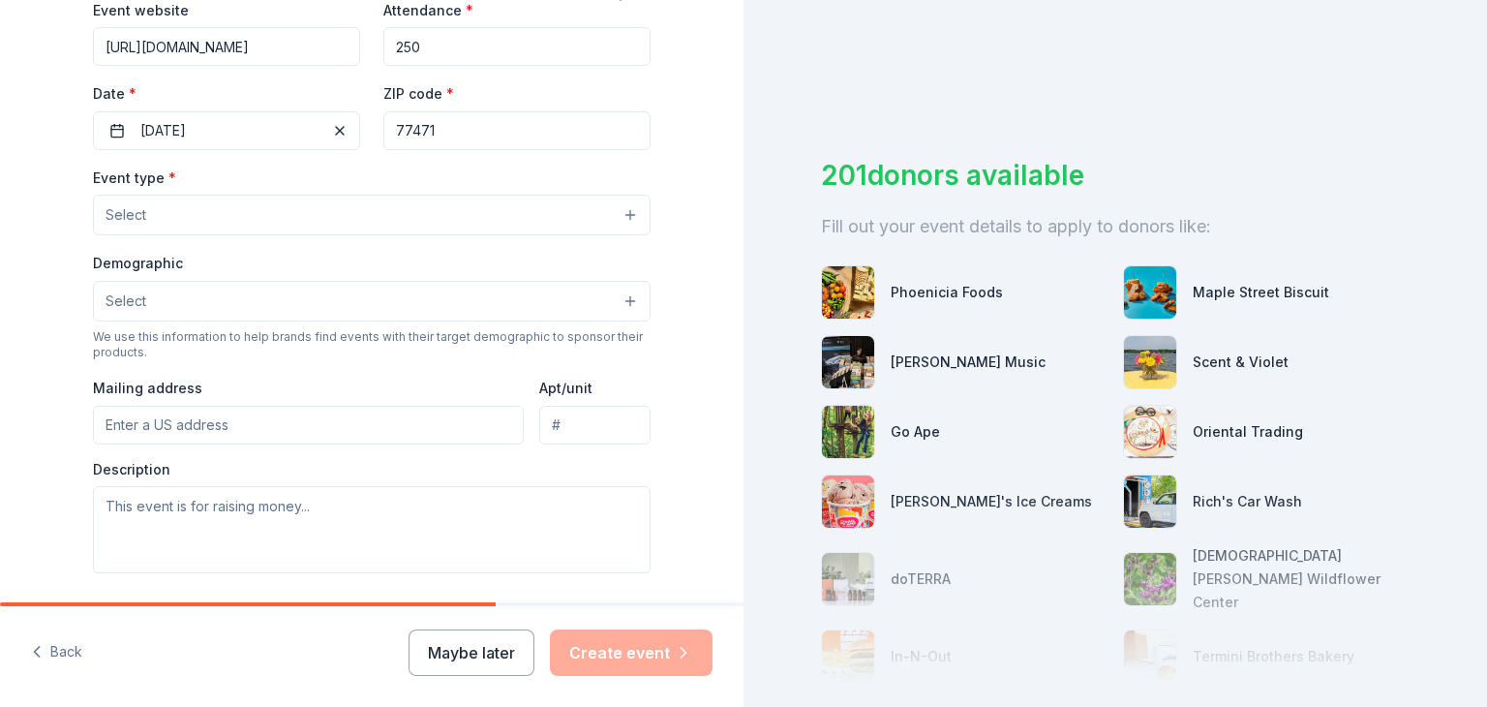
click at [280, 207] on button "Select" at bounding box center [372, 215] width 558 height 41
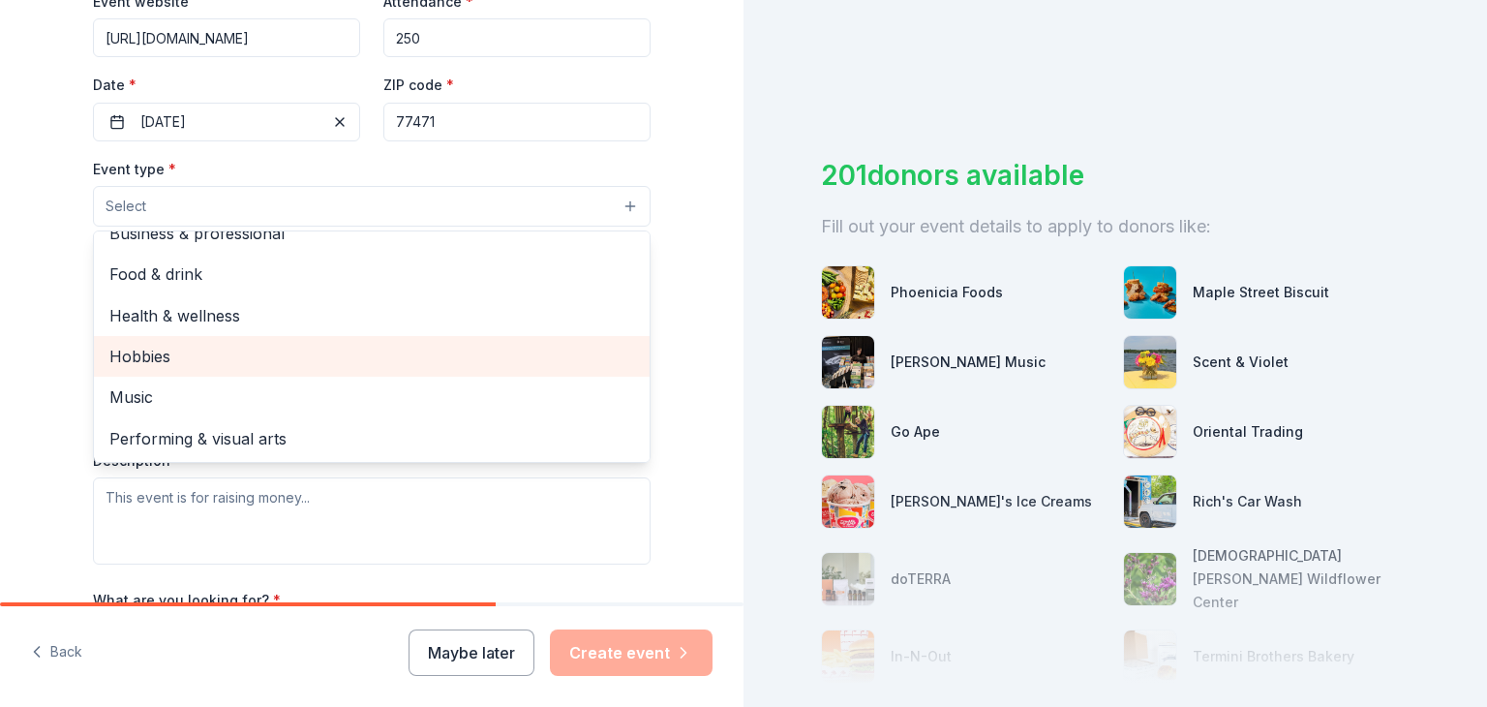
scroll to position [0, 0]
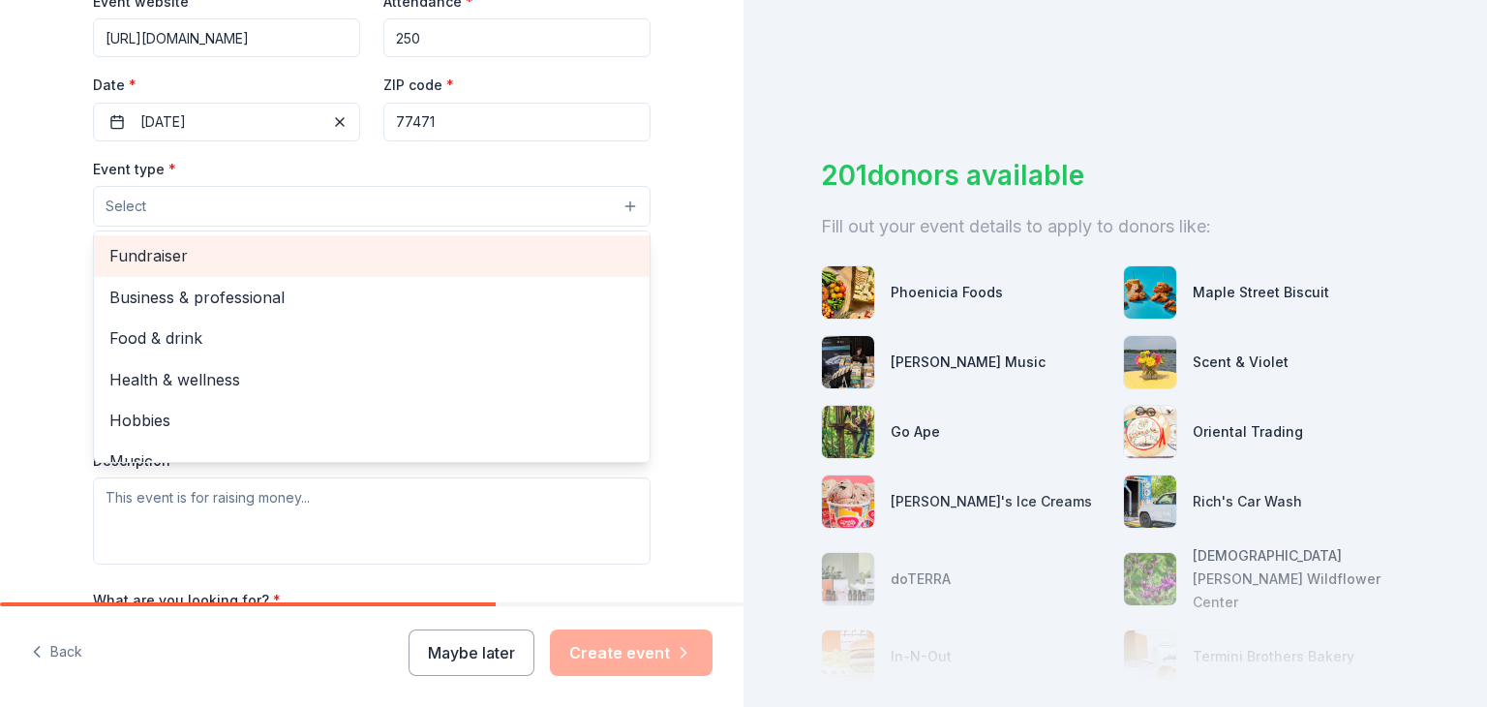
click at [217, 264] on span "Fundraiser" at bounding box center [371, 255] width 525 height 25
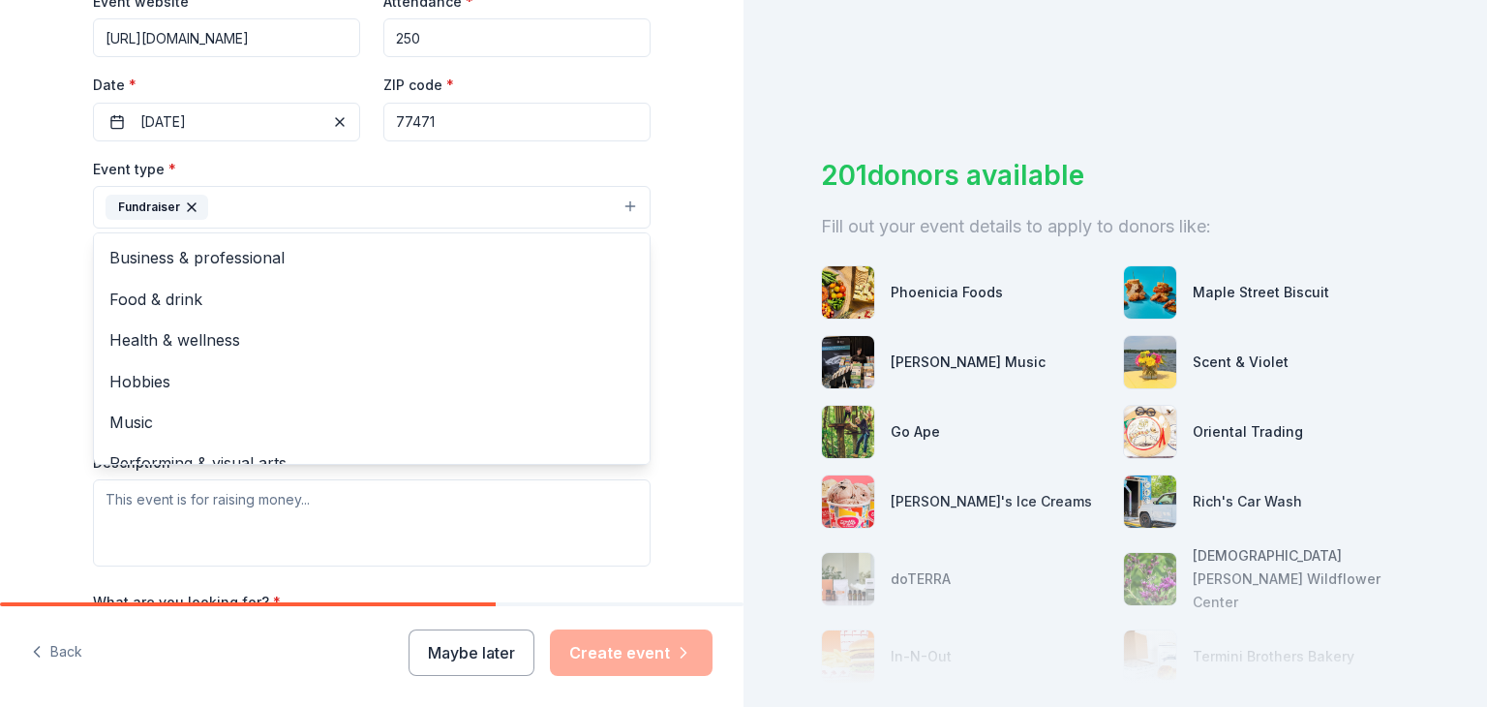
click at [642, 85] on div "Event name * SUPERHEROES of [GEOGRAPHIC_DATA] hope 29 /100 Event website [URL][…" at bounding box center [372, 353] width 558 height 896
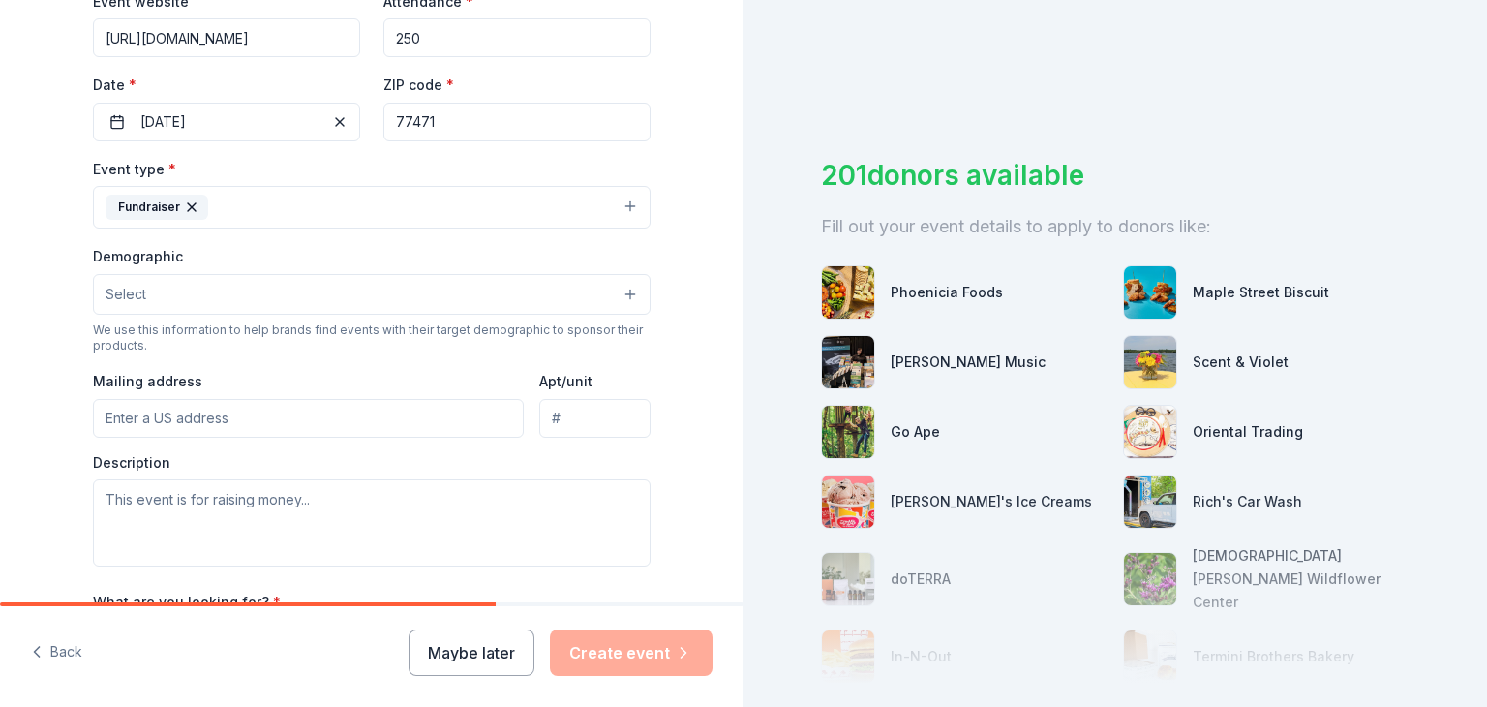
click at [288, 334] on div "We use this information to help brands find events with their target demographi…" at bounding box center [372, 337] width 558 height 31
click at [239, 288] on button "Select" at bounding box center [372, 294] width 558 height 41
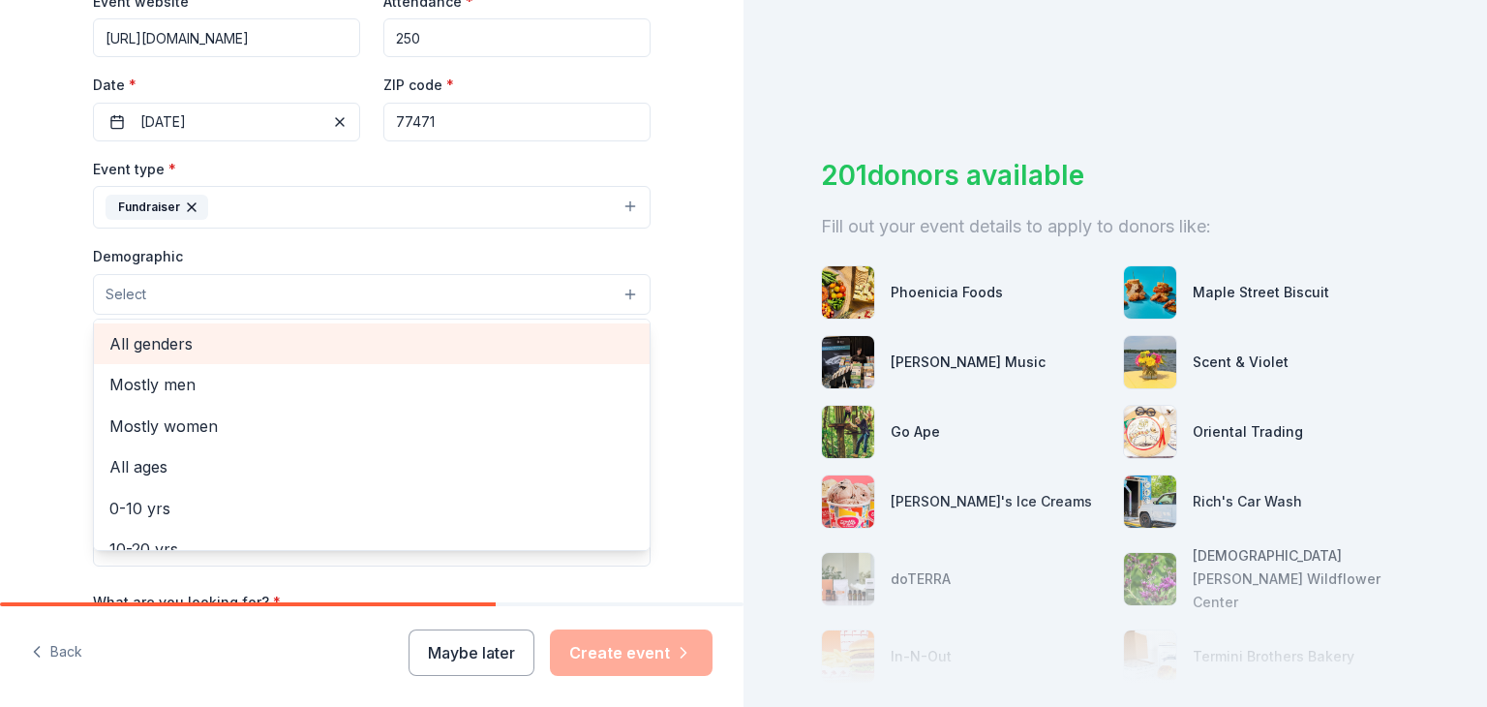
click at [124, 348] on span "All genders" at bounding box center [371, 343] width 525 height 25
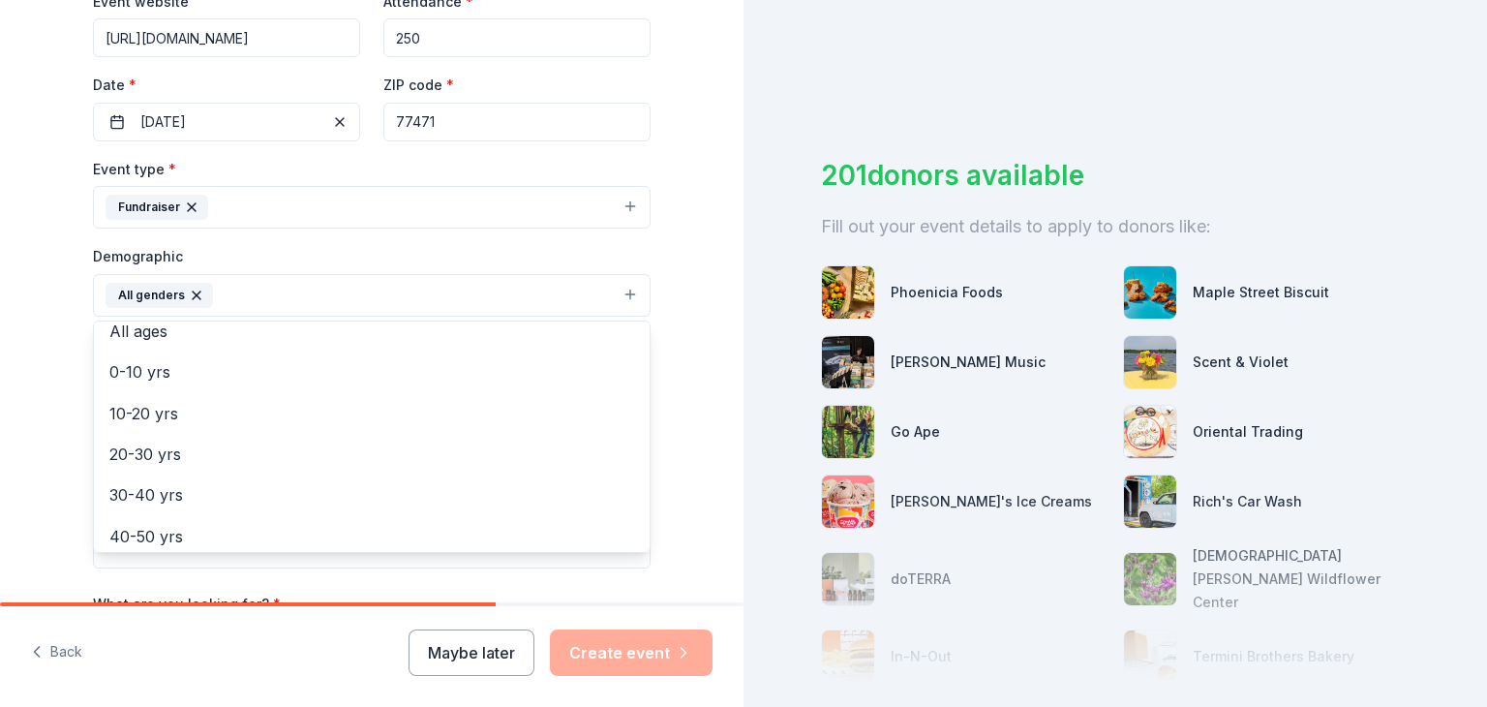
scroll to position [194, 0]
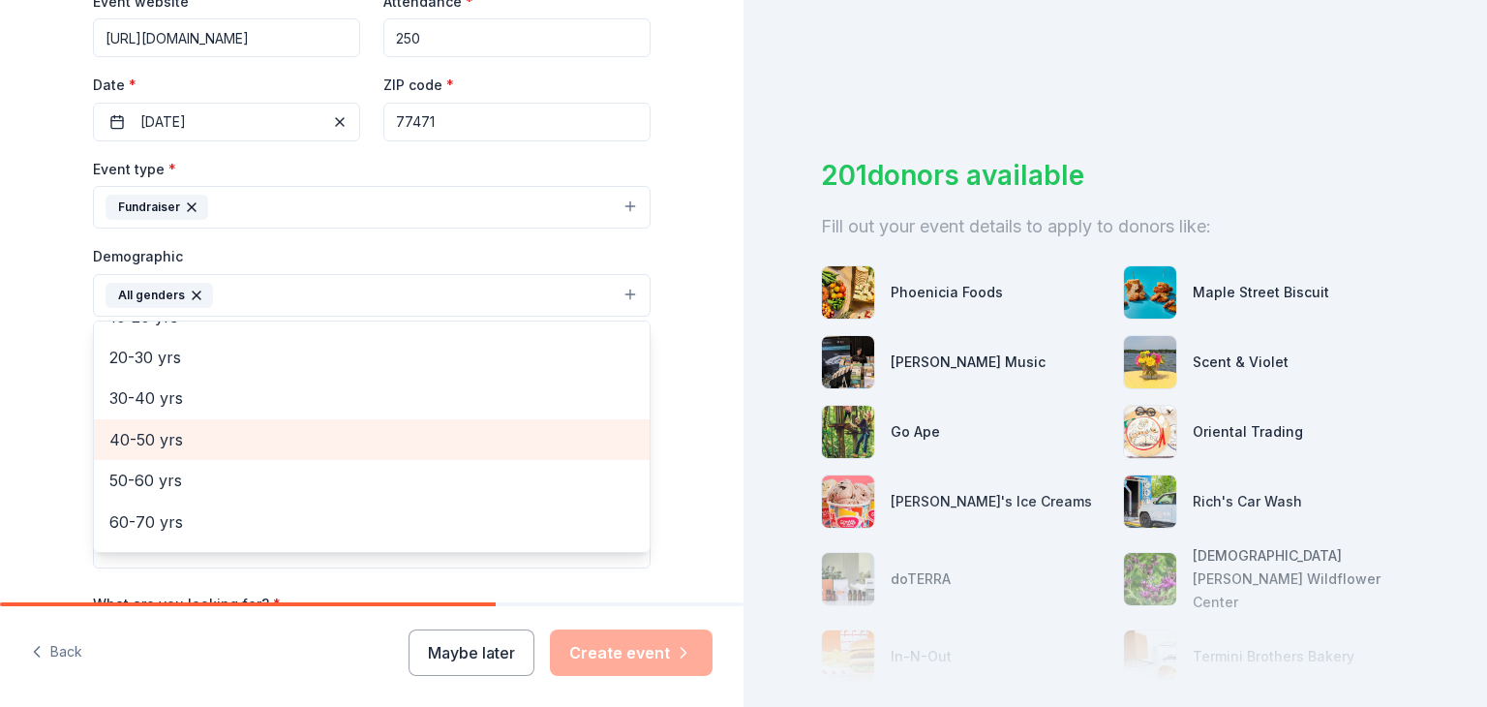
click at [258, 432] on span "40-50 yrs" at bounding box center [371, 439] width 525 height 25
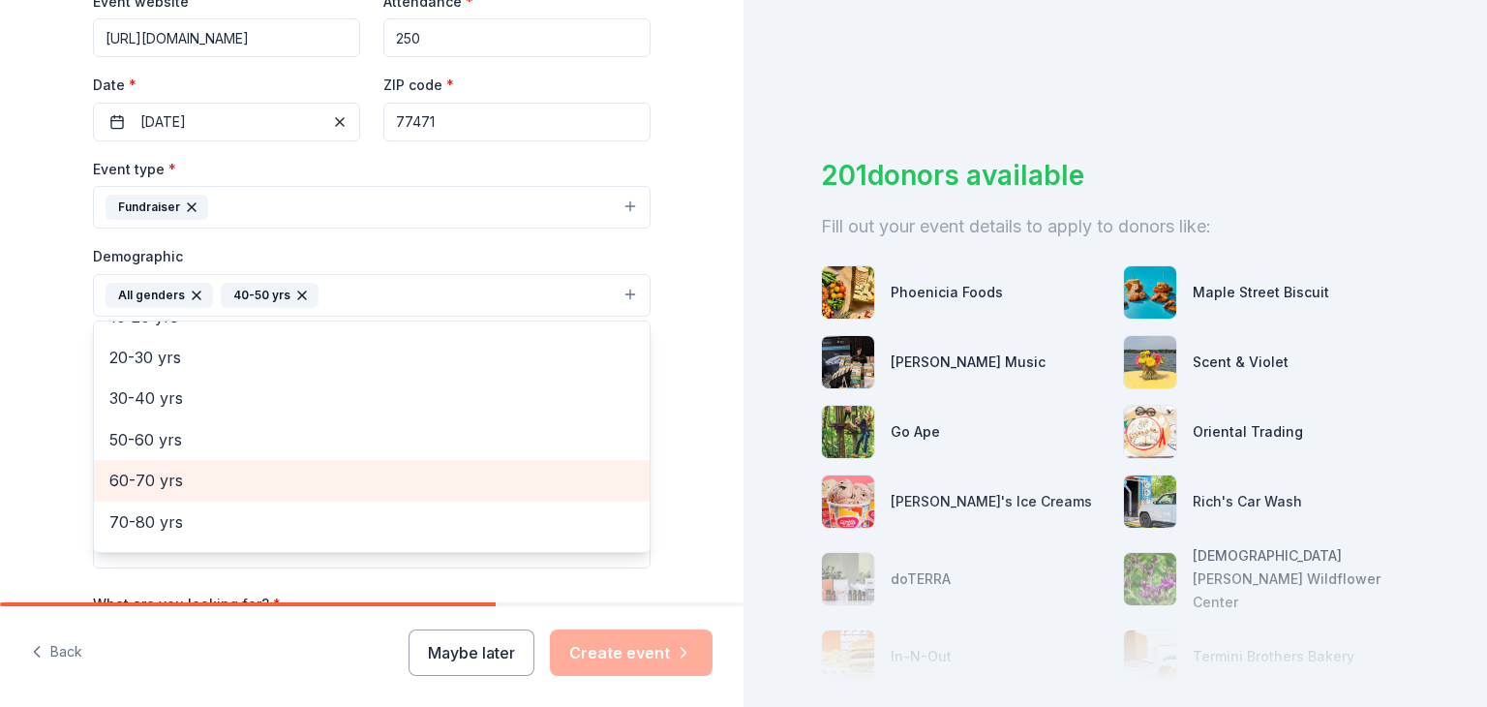
click at [246, 477] on span "60-70 yrs" at bounding box center [371, 480] width 525 height 25
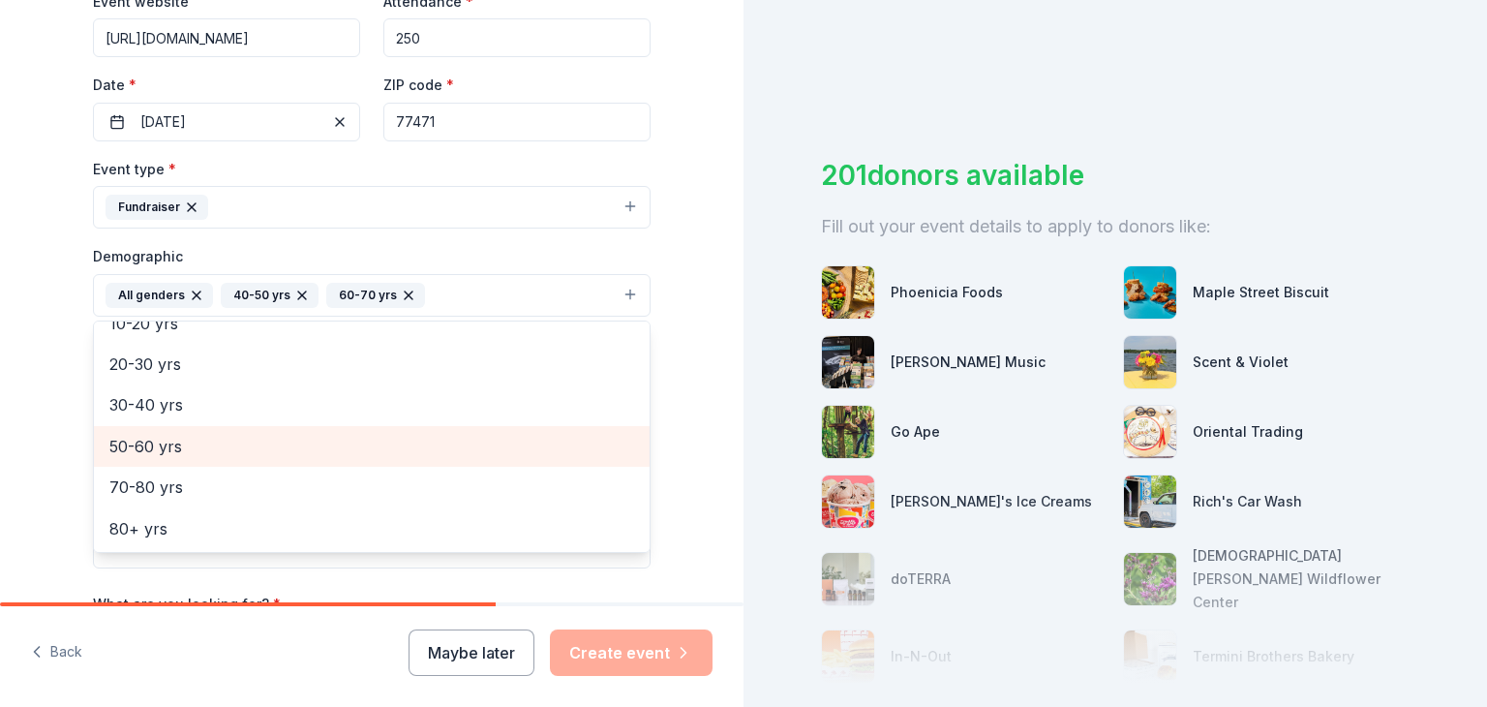
click at [232, 430] on div "50-60 yrs" at bounding box center [372, 446] width 556 height 41
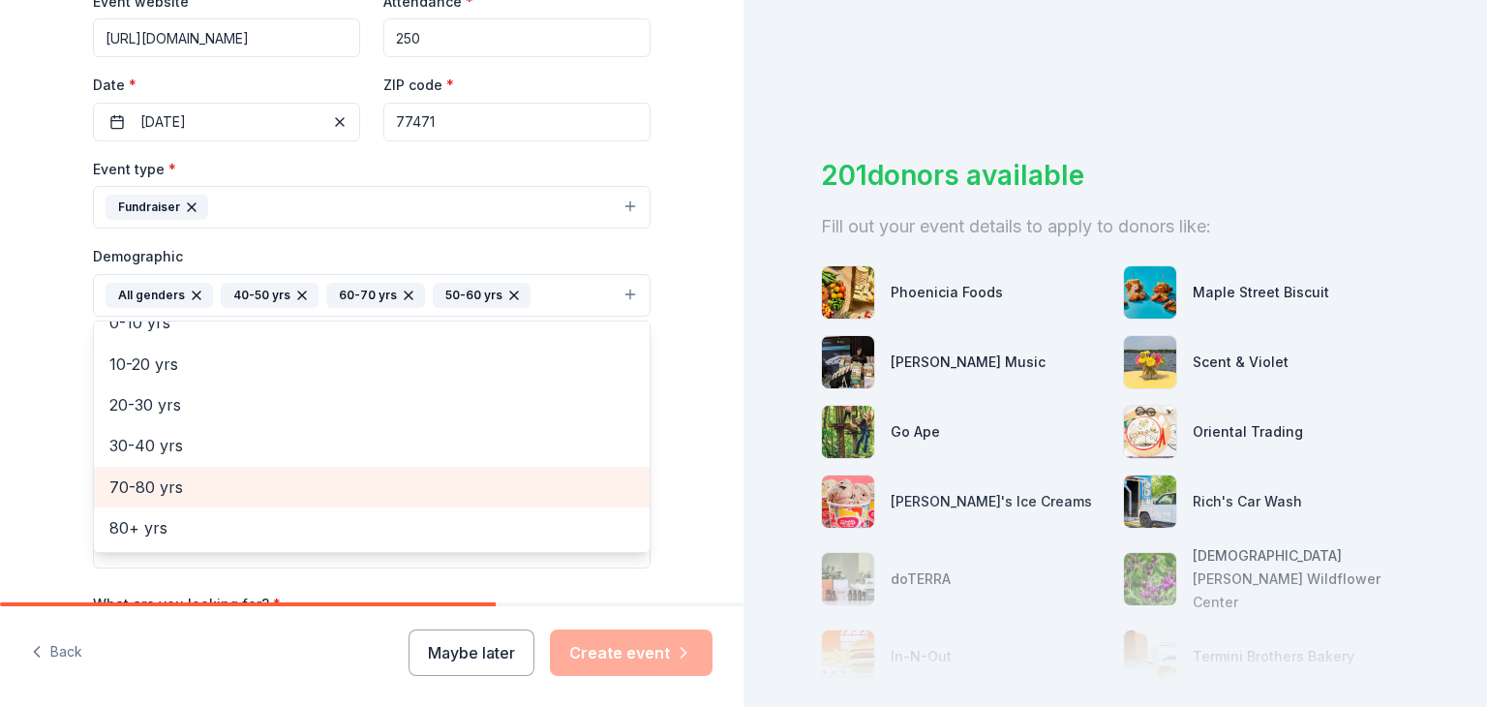
click at [232, 485] on span "70-80 yrs" at bounding box center [371, 486] width 525 height 25
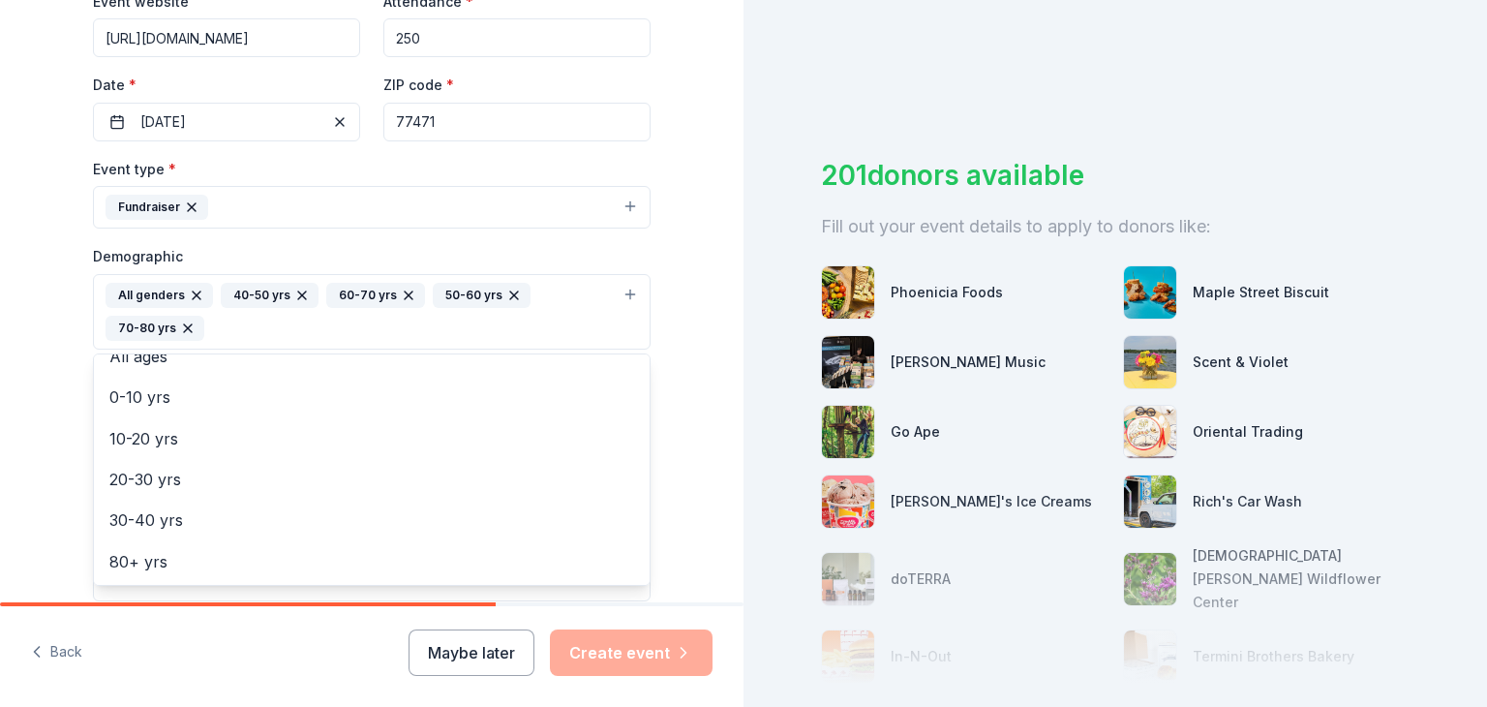
click at [46, 231] on div "Tell us about your event. We'll find in-kind donations you can apply for. Event…" at bounding box center [372, 266] width 744 height 1325
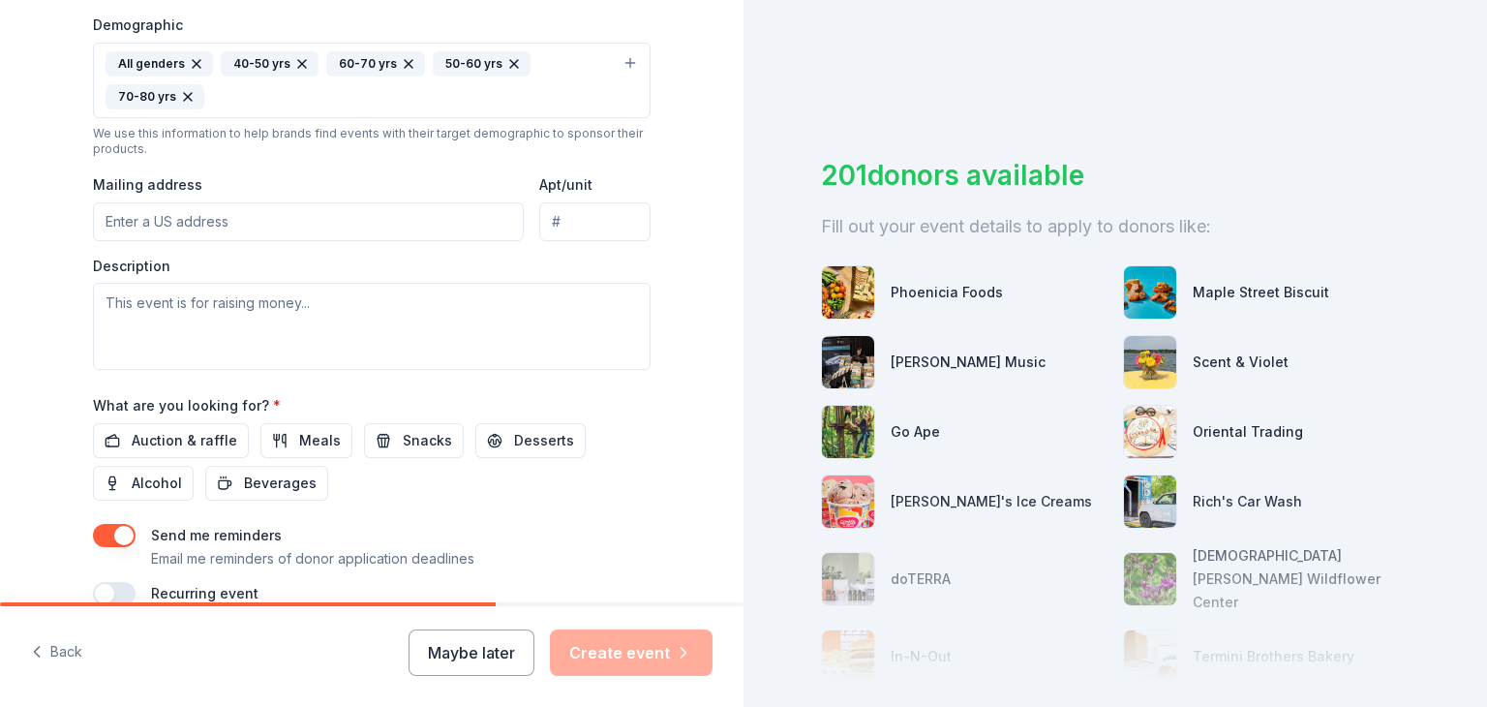
scroll to position [686, 0]
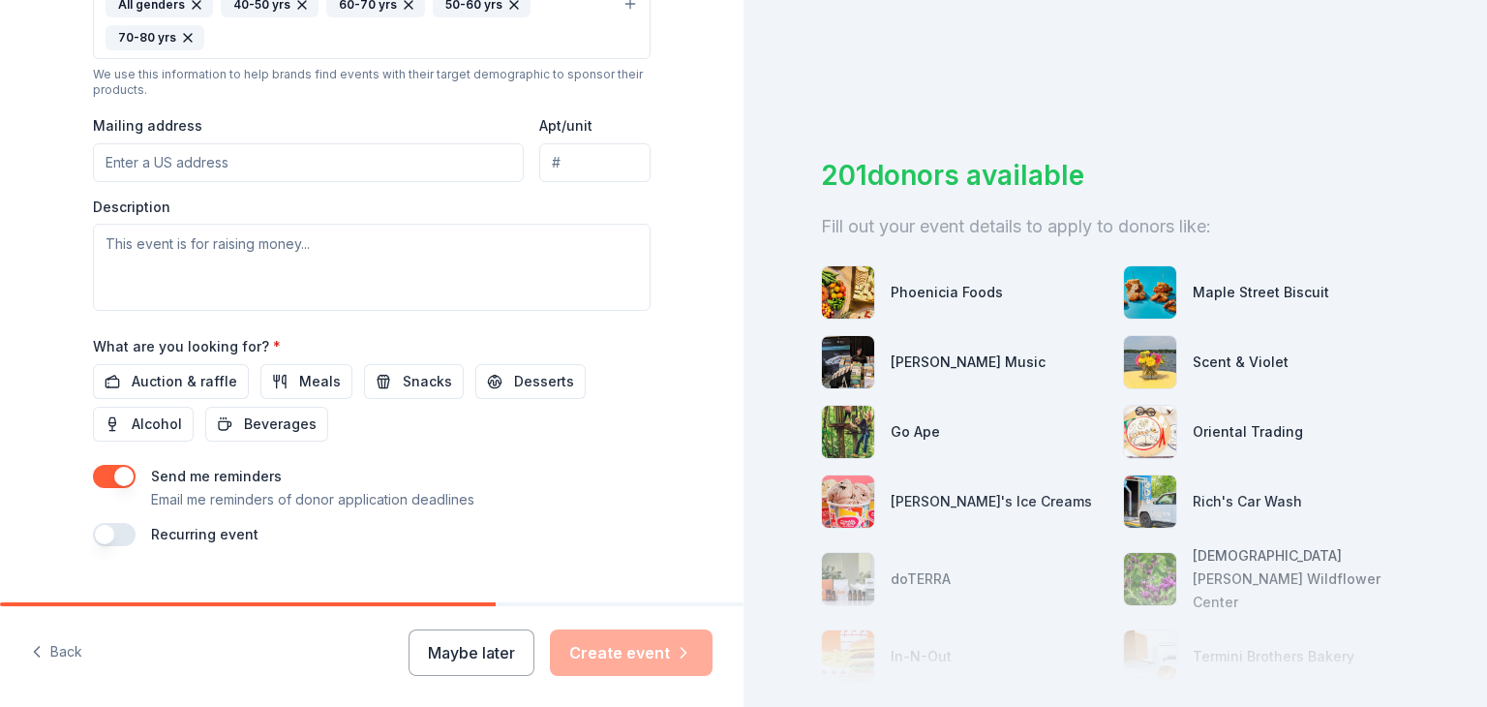
click at [264, 164] on input "Mailing address" at bounding box center [308, 162] width 431 height 39
click at [282, 154] on input "PO Box 1610" at bounding box center [308, 162] width 431 height 39
type input "[STREET_ADDRESS]"
click at [172, 264] on textarea at bounding box center [372, 267] width 558 height 87
paste textarea "nonprofit in [GEOGRAPHIC_DATA] that restores hope by empowering families throug…"
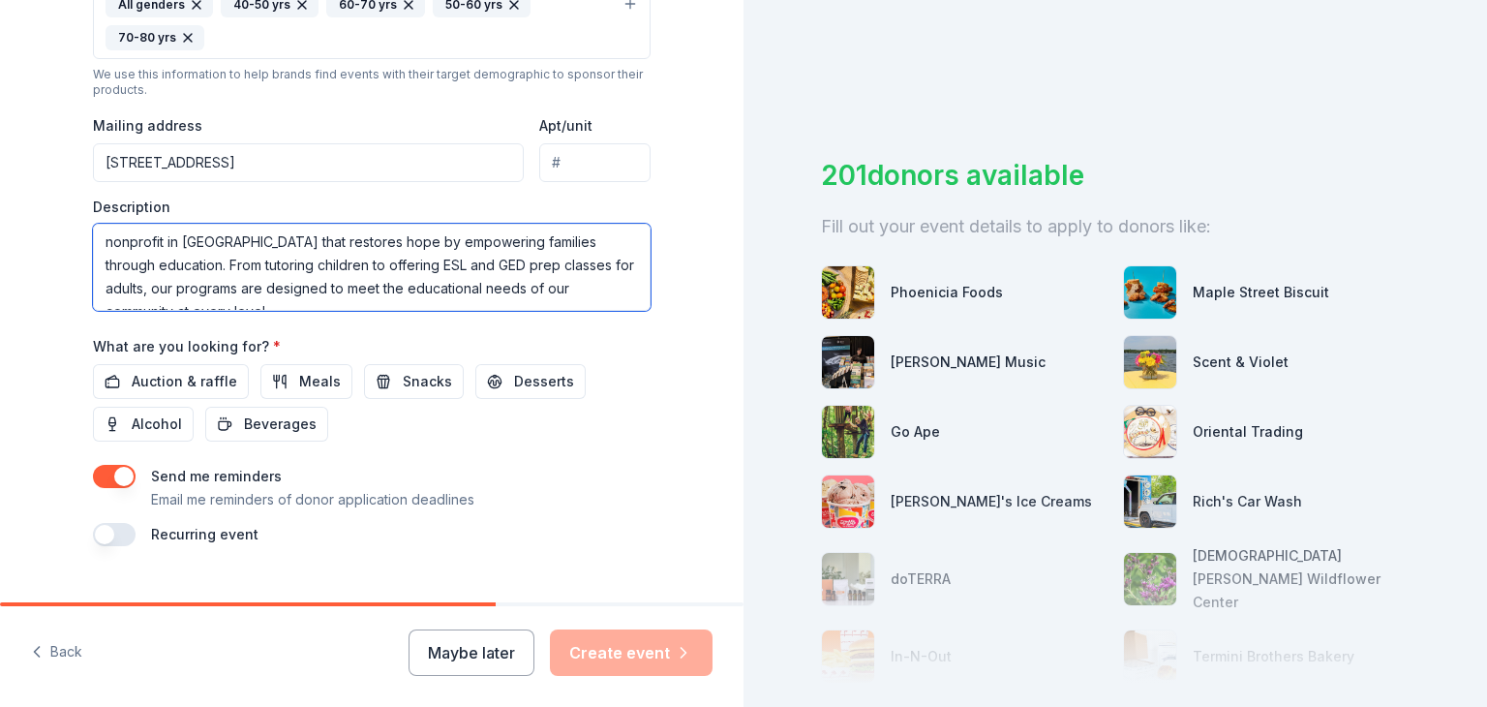
scroll to position [0, 0]
click at [116, 258] on textarea "nonprofit in [GEOGRAPHIC_DATA] that restores hope by empowering families throug…" at bounding box center [372, 267] width 558 height 87
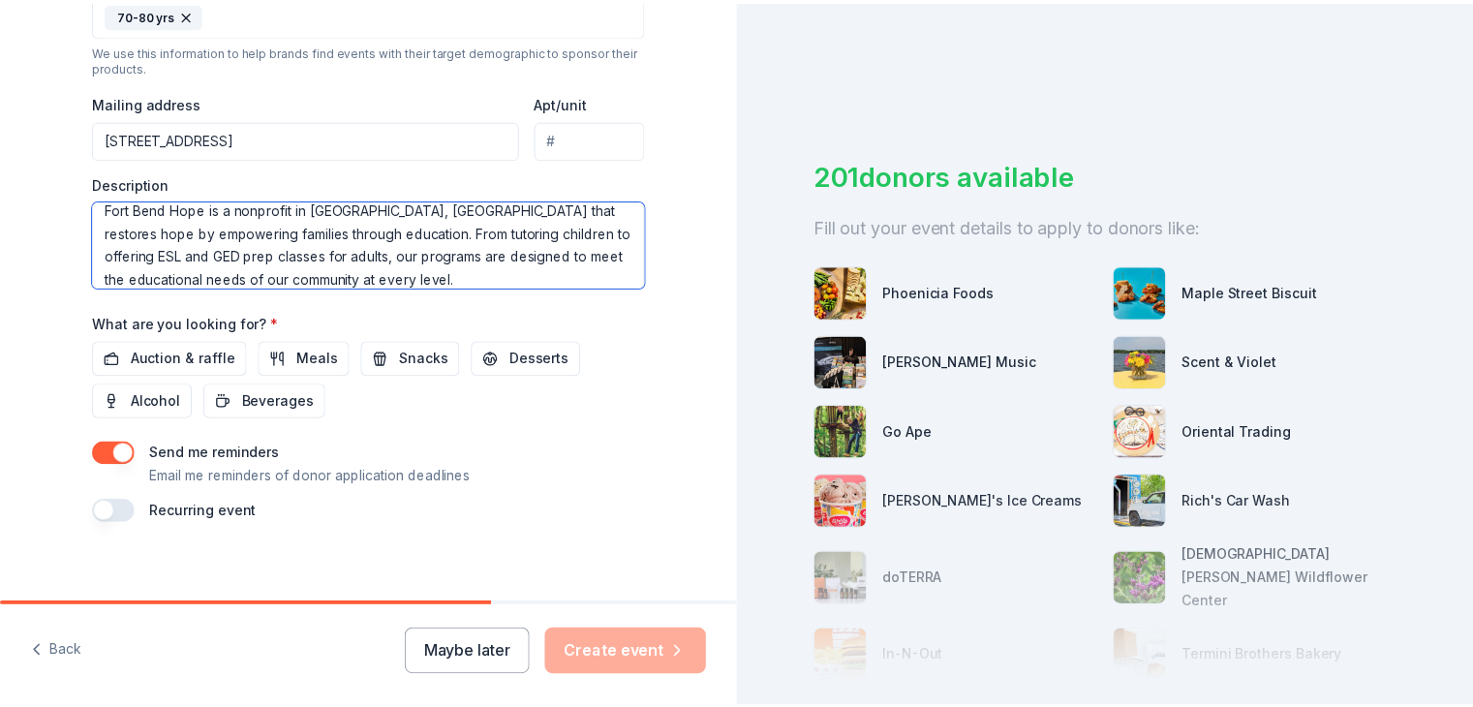
scroll to position [722, 0]
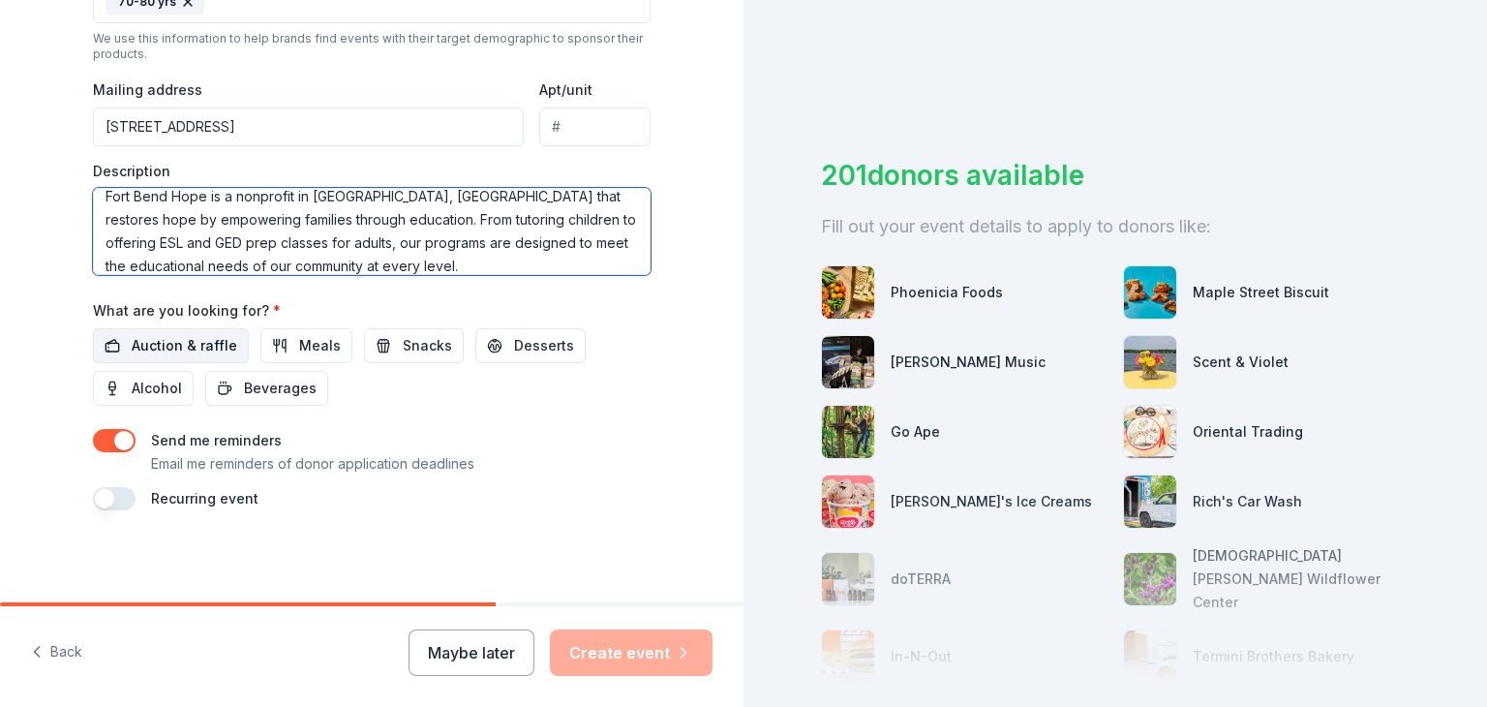
type textarea "Fort Bend Hope is a nonprofit in [GEOGRAPHIC_DATA], [GEOGRAPHIC_DATA] that rest…"
click at [182, 328] on button "Auction & raffle" at bounding box center [171, 345] width 156 height 35
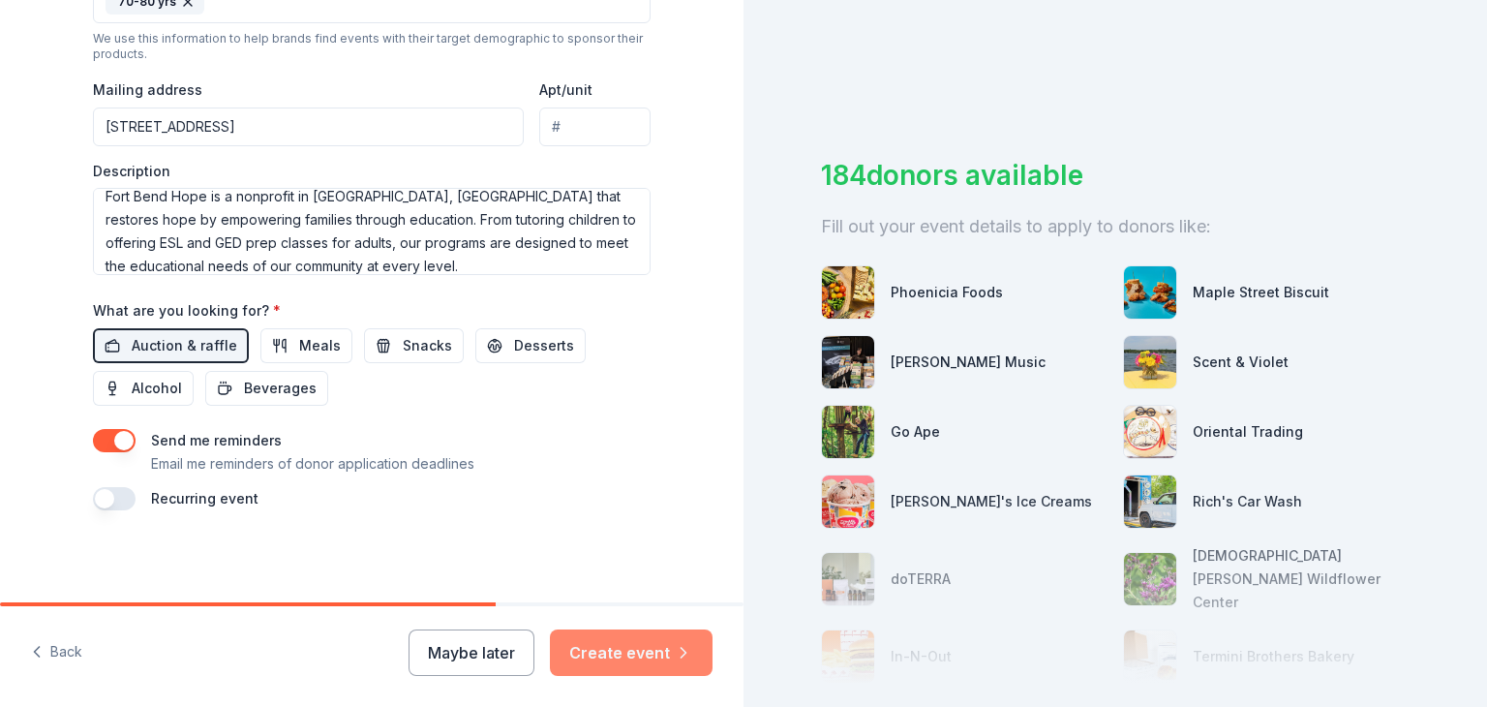
click at [646, 655] on button "Create event" at bounding box center [631, 652] width 163 height 46
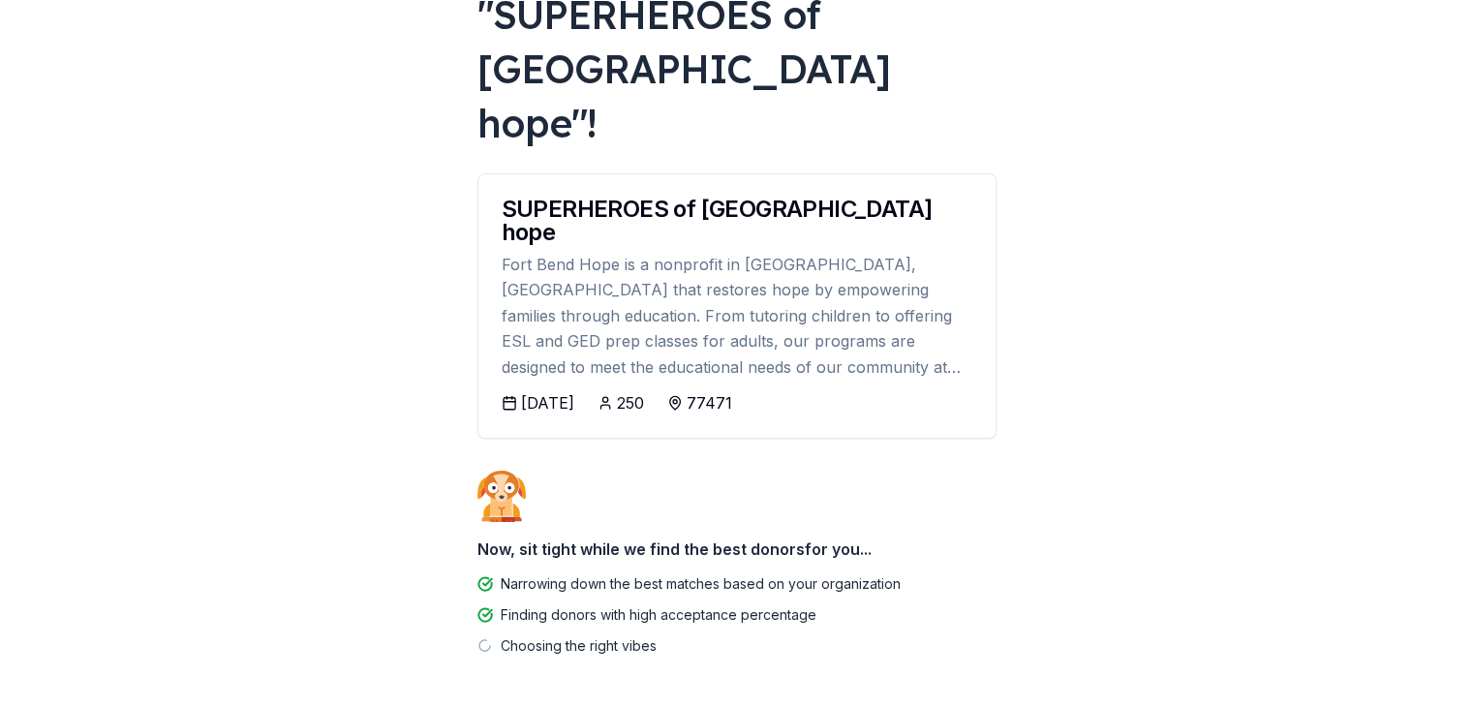
scroll to position [191, 0]
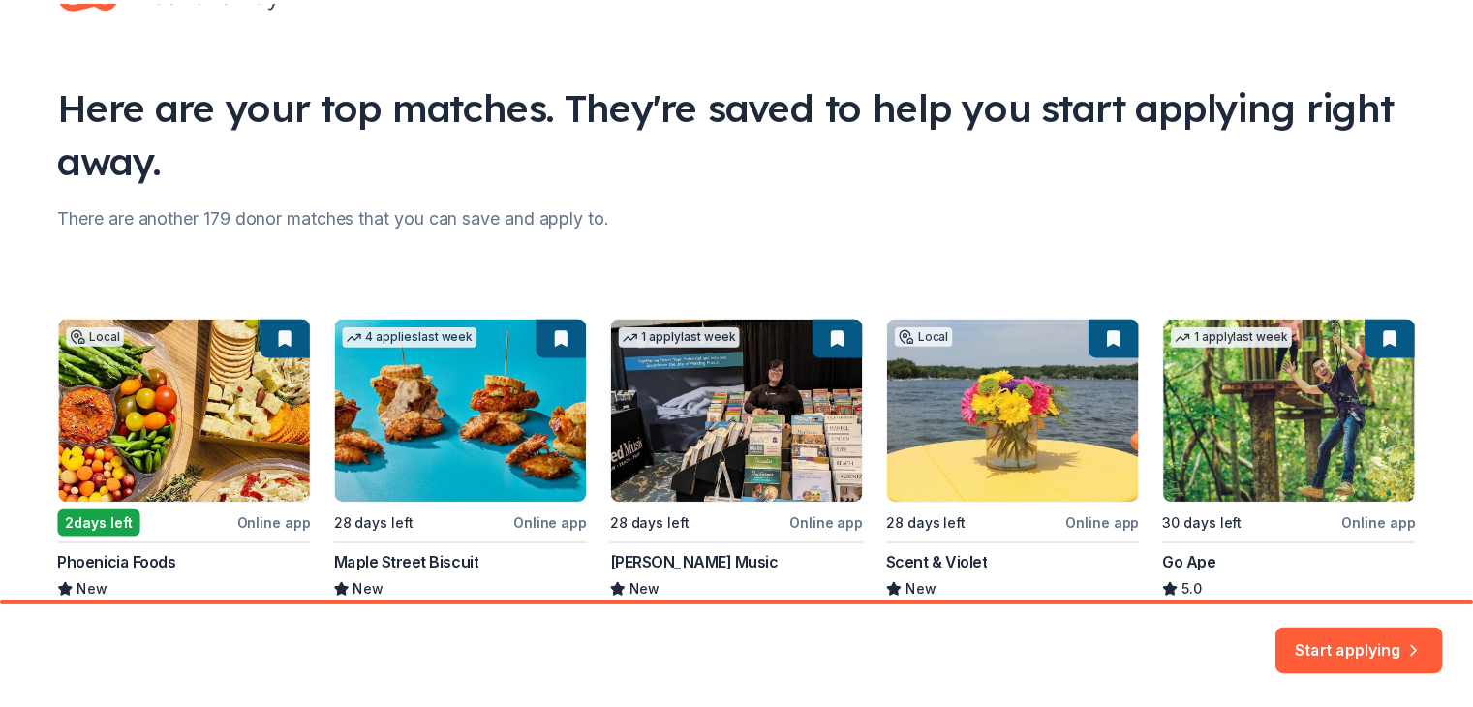
scroll to position [193, 0]
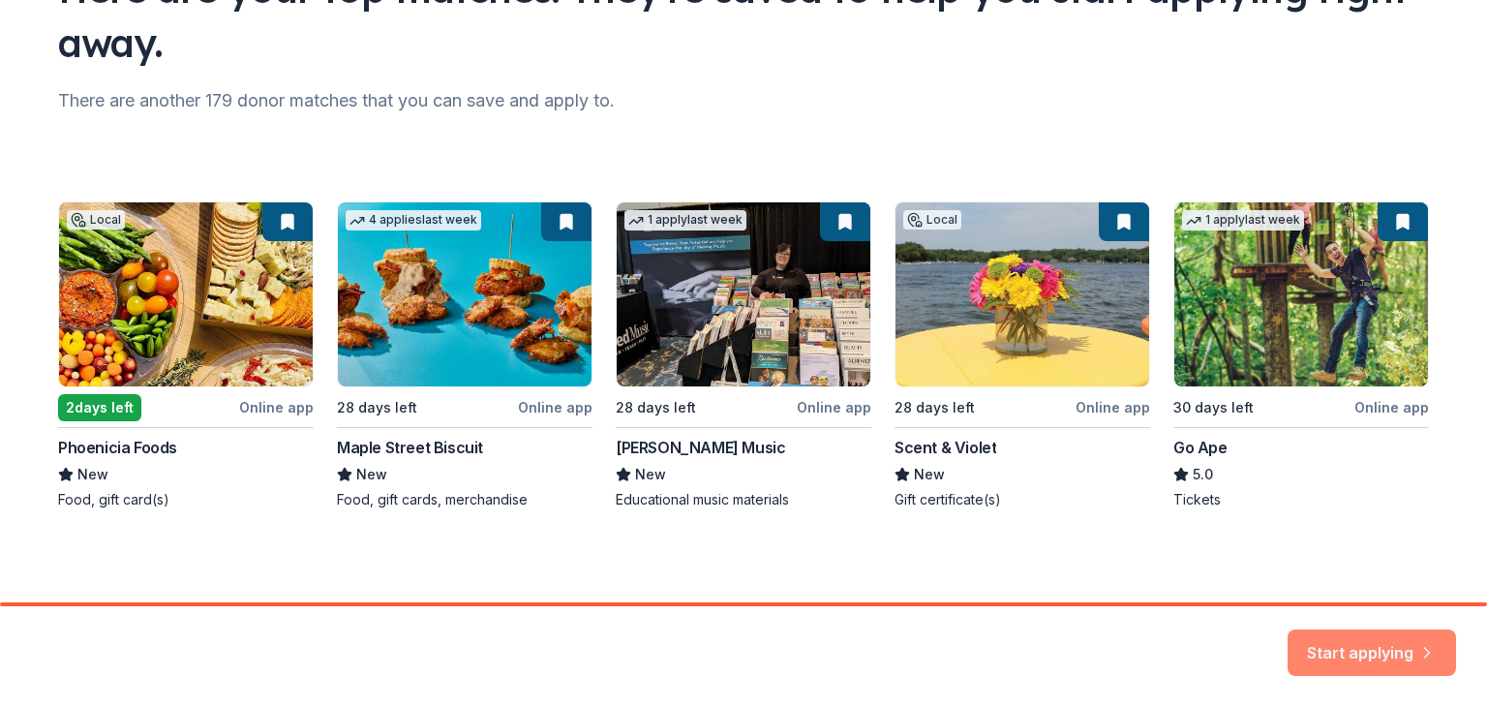
click at [1406, 636] on button "Start applying" at bounding box center [1372, 641] width 168 height 46
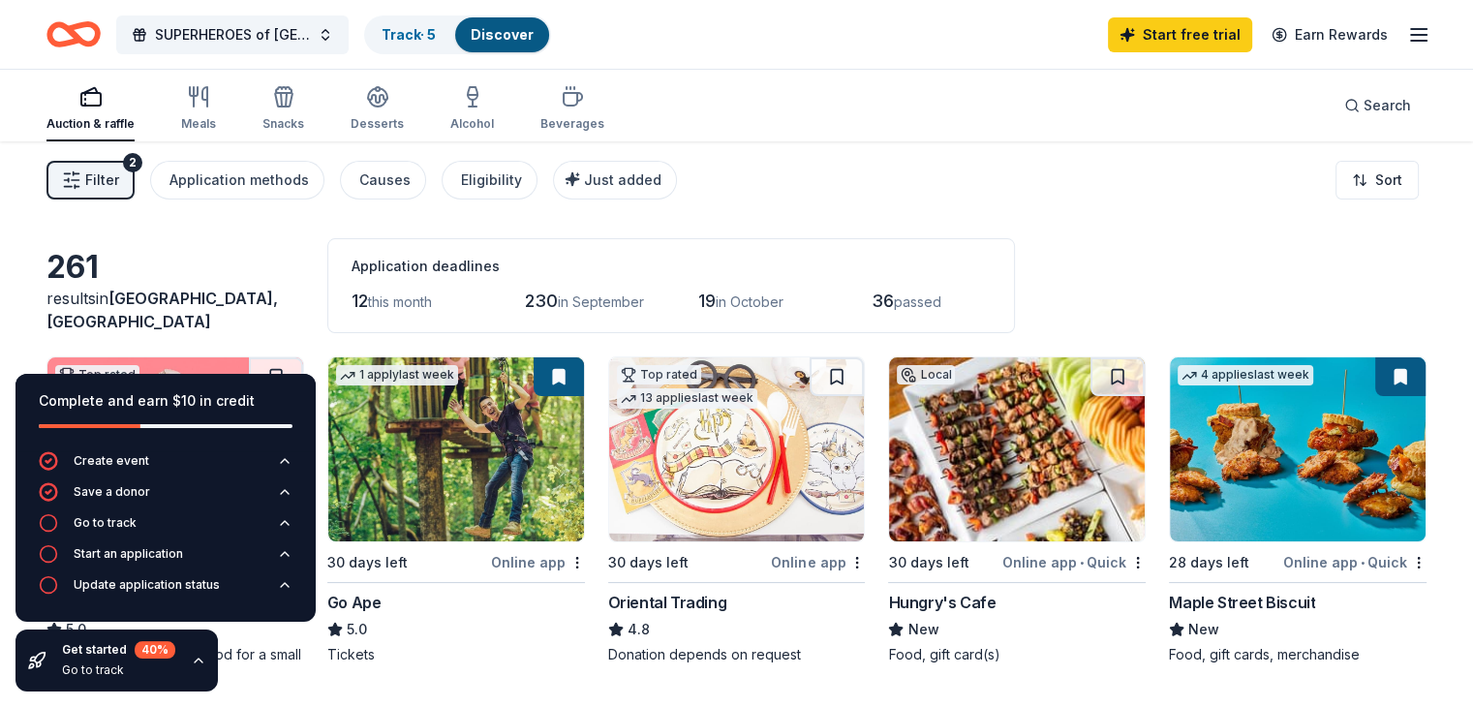
click at [119, 176] on span "Filter" at bounding box center [102, 179] width 34 height 23
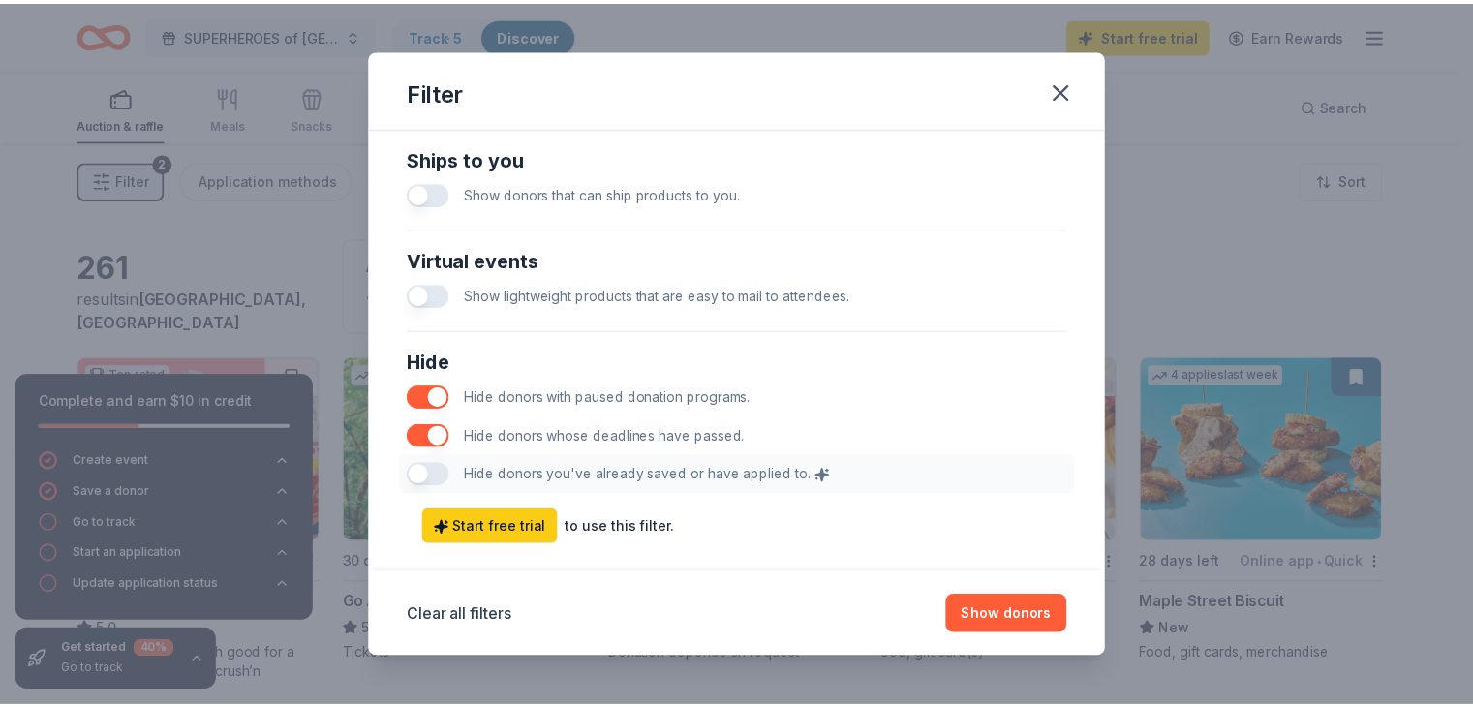
scroll to position [961, 0]
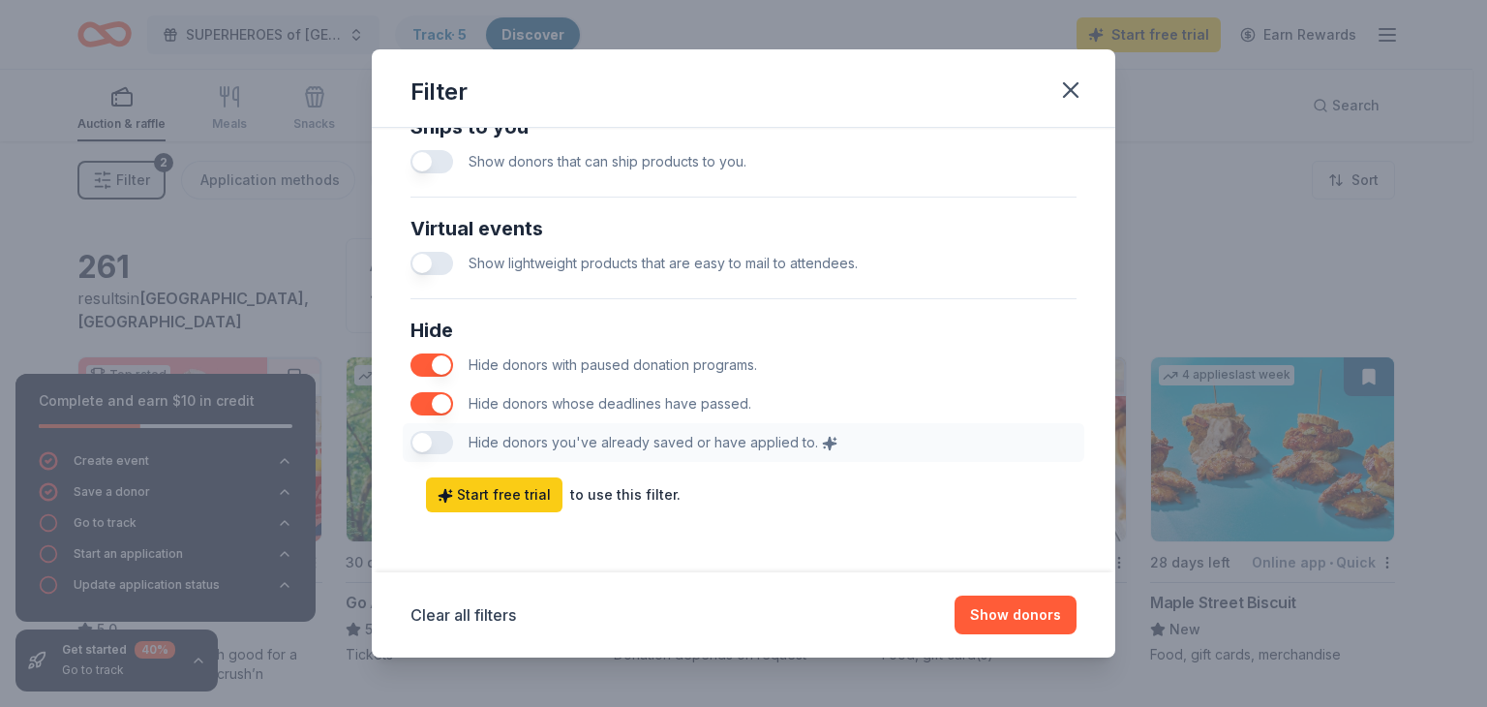
click at [444, 361] on button "button" at bounding box center [431, 364] width 43 height 23
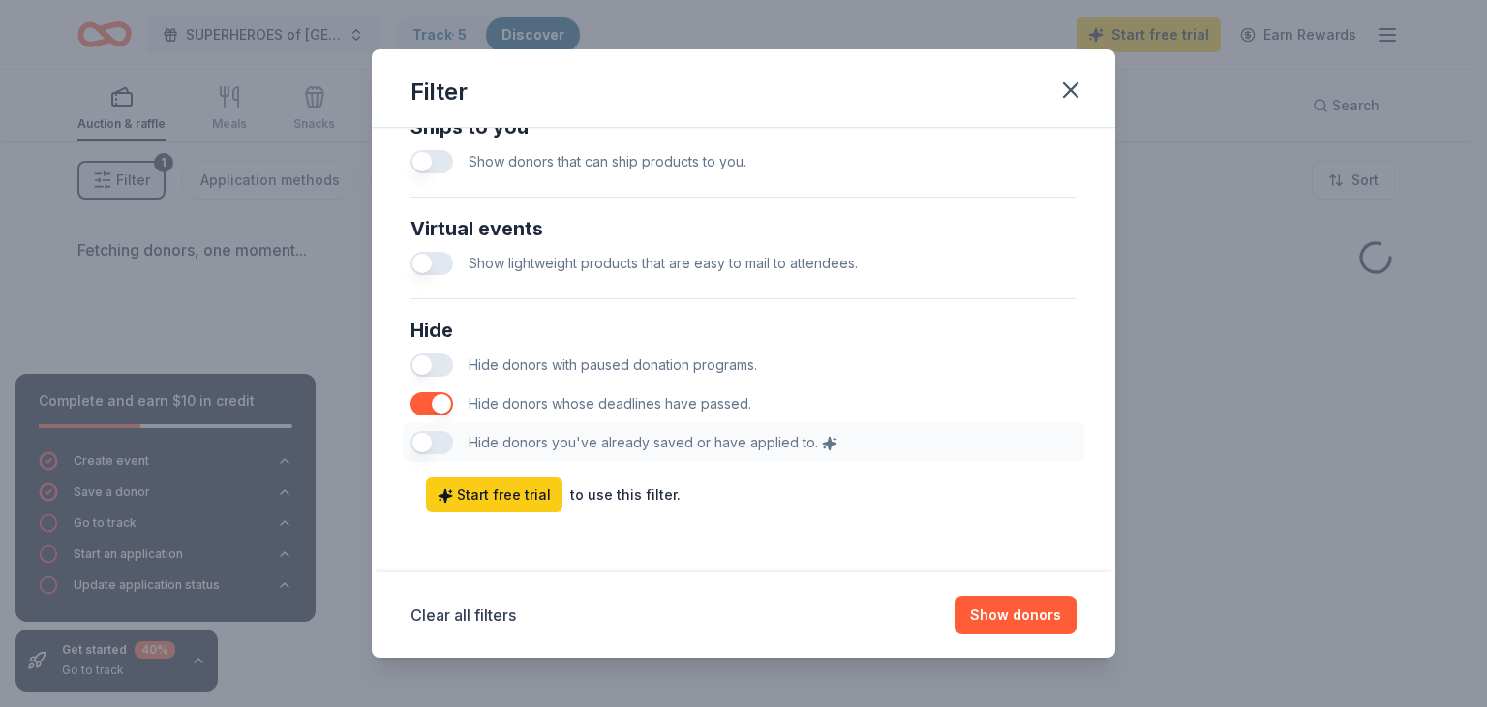
click at [424, 409] on button "button" at bounding box center [431, 403] width 43 height 23
click at [943, 592] on div "Clear all filters Show donors" at bounding box center [744, 614] width 744 height 85
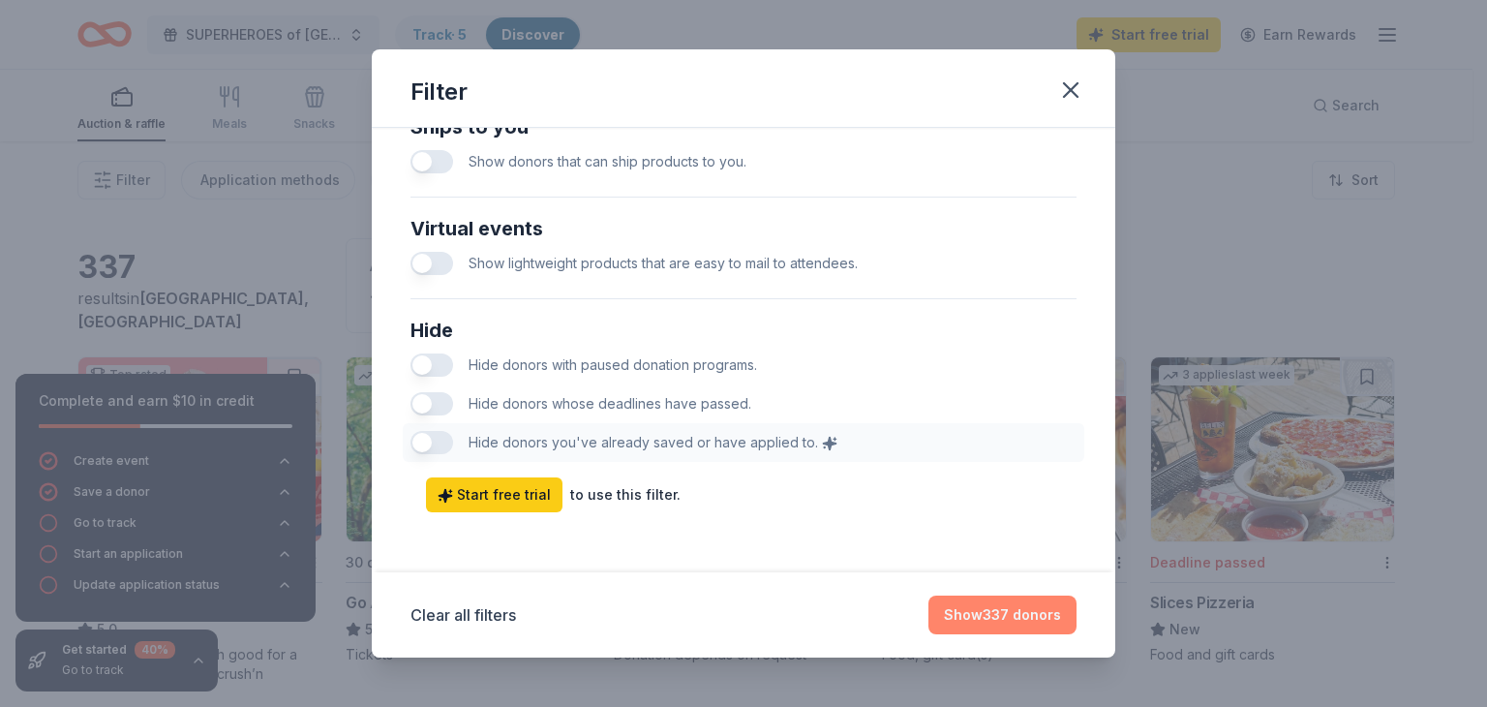
click at [1015, 614] on button "Show 337 donors" at bounding box center [1002, 614] width 148 height 39
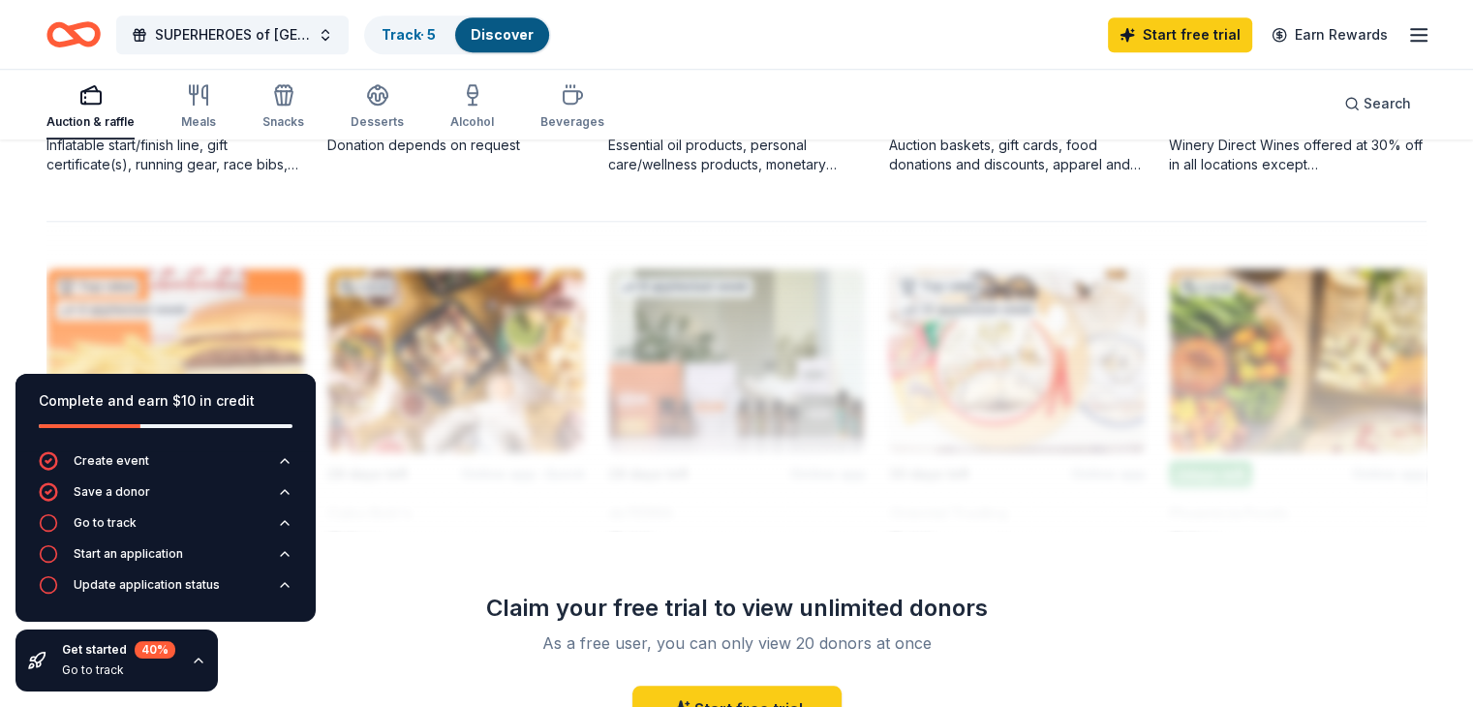
scroll to position [1338, 0]
